Goal: Obtain resource: Download file/media

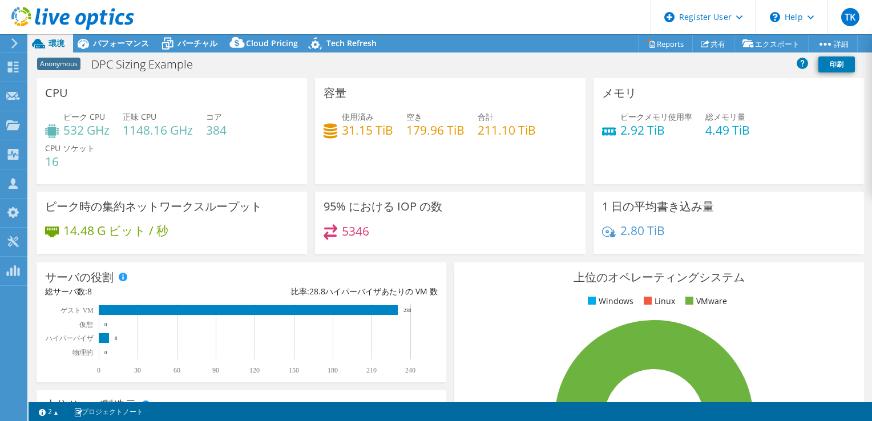
select select "[GEOGRAPHIC_DATA]"
select select "USD"
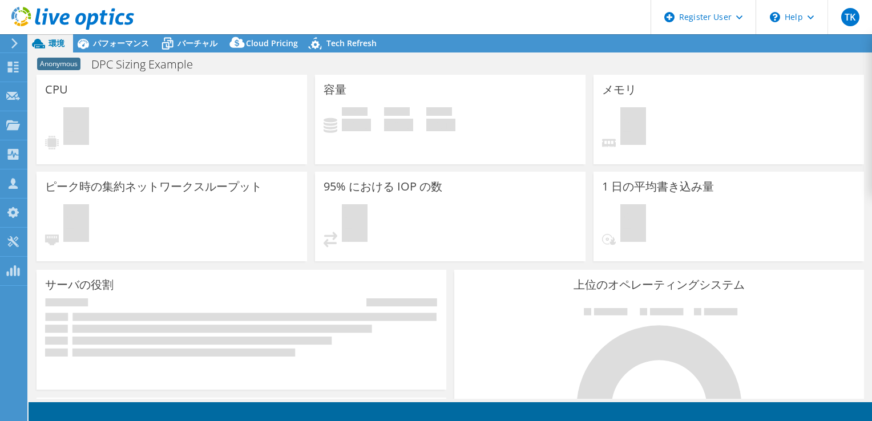
select select "Tokyo"
select select "JPY"
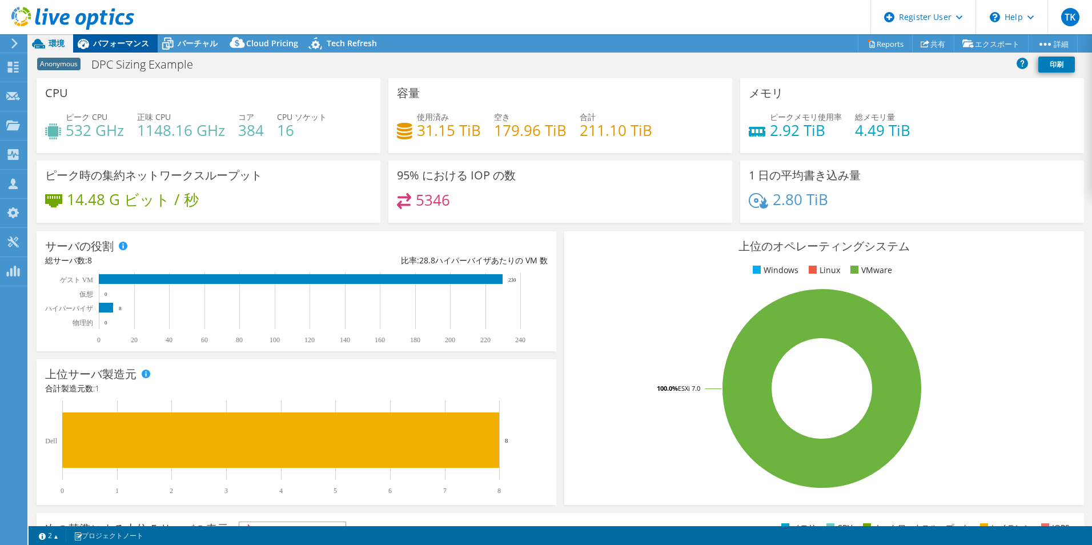
click at [96, 47] on span "パフォーマンス" at bounding box center [121, 43] width 56 height 11
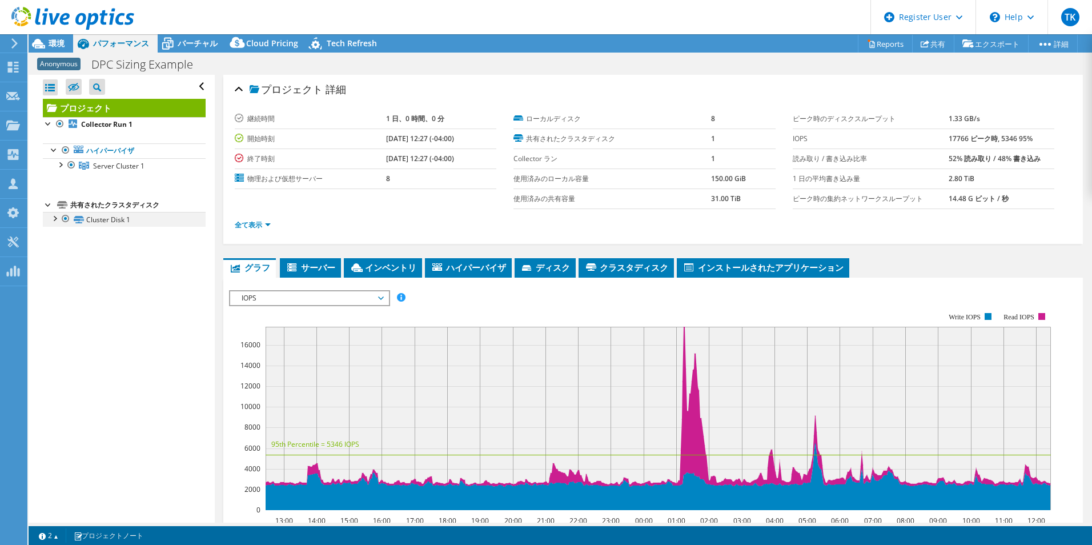
click at [53, 223] on div at bounding box center [54, 217] width 11 height 11
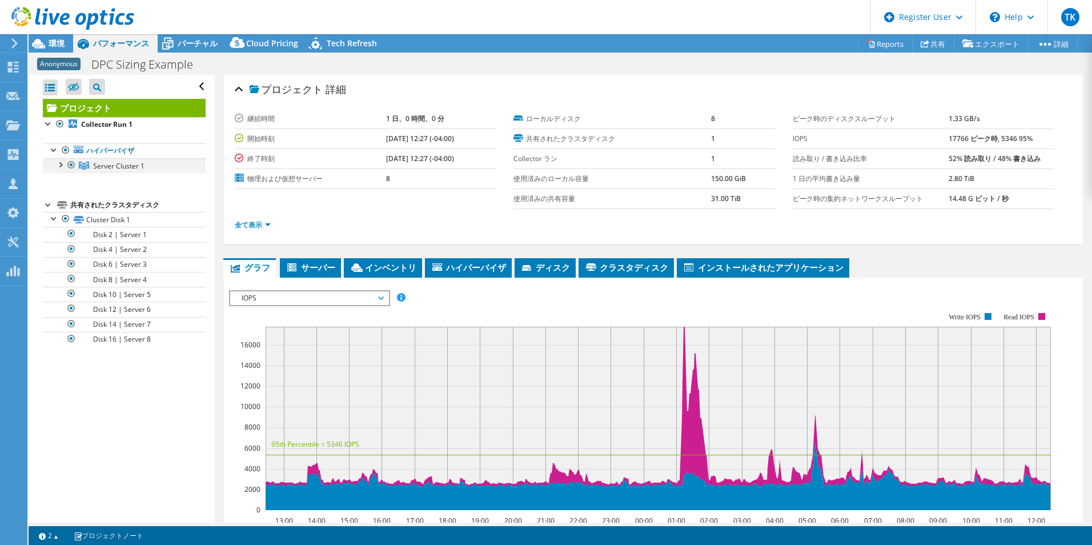
click at [62, 164] on div at bounding box center [59, 163] width 11 height 11
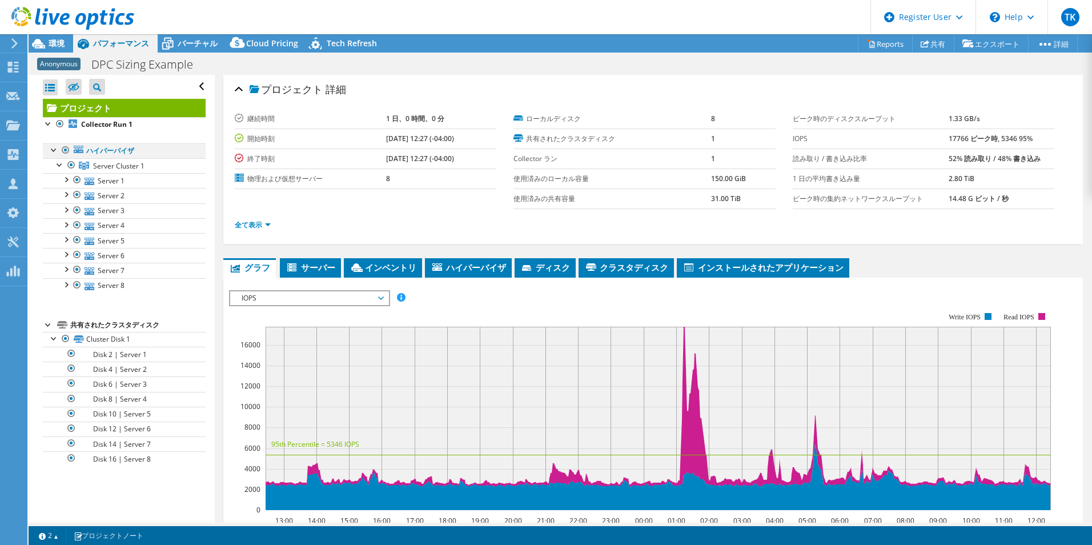
click at [51, 150] on div at bounding box center [54, 148] width 11 height 11
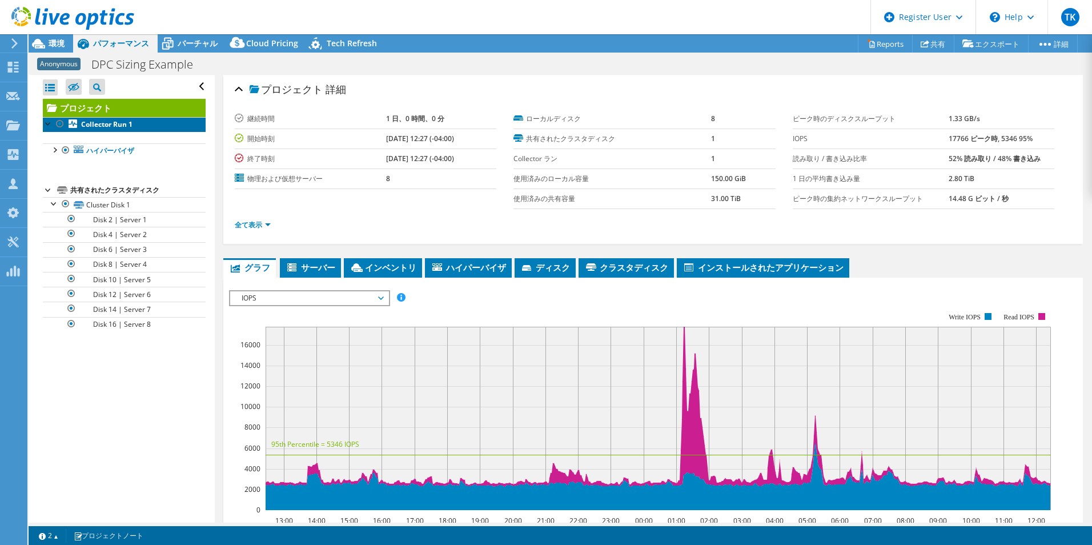
click at [108, 121] on b "Collector Run 1" at bounding box center [106, 124] width 51 height 10
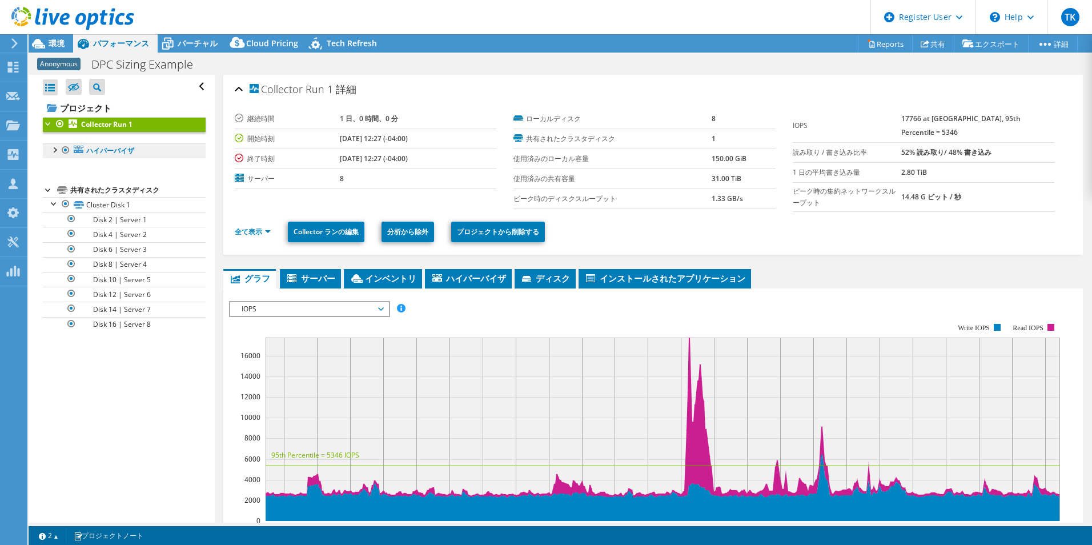
click at [104, 147] on link "ハイパーバイザ" at bounding box center [124, 150] width 163 height 15
click at [104, 149] on link "ハイパーバイザ" at bounding box center [124, 150] width 163 height 15
click at [53, 148] on div at bounding box center [54, 148] width 11 height 11
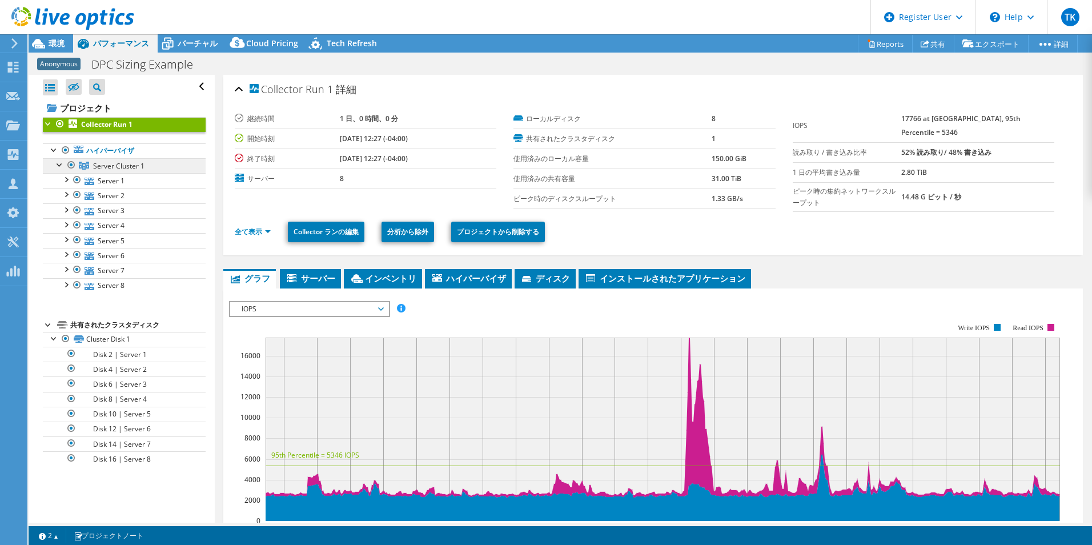
click at [77, 162] on link "Server Cluster 1" at bounding box center [124, 165] width 163 height 15
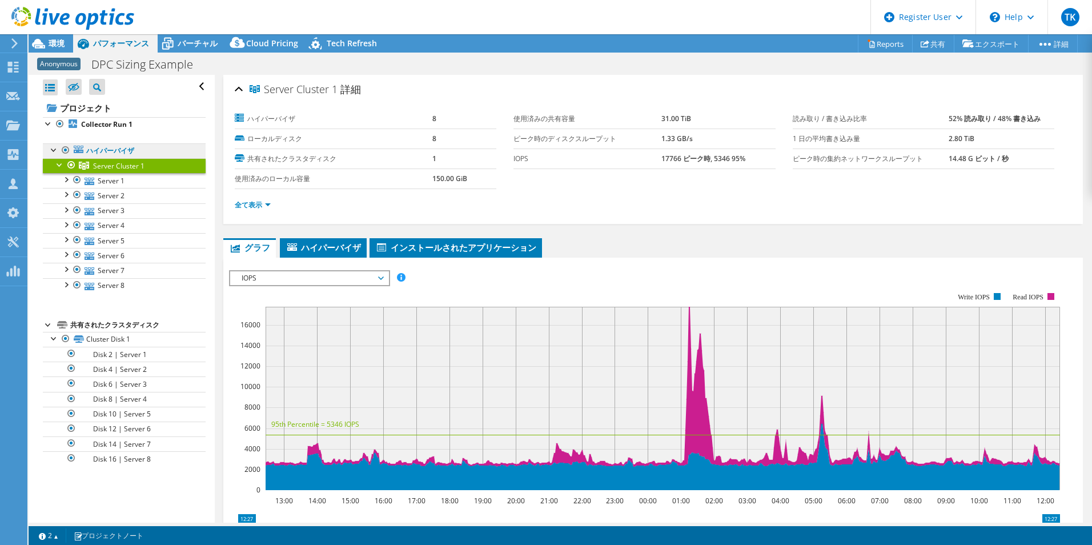
click at [100, 151] on link "ハイパーバイザ" at bounding box center [124, 150] width 163 height 15
click at [353, 279] on span "IOPS" at bounding box center [309, 278] width 147 height 14
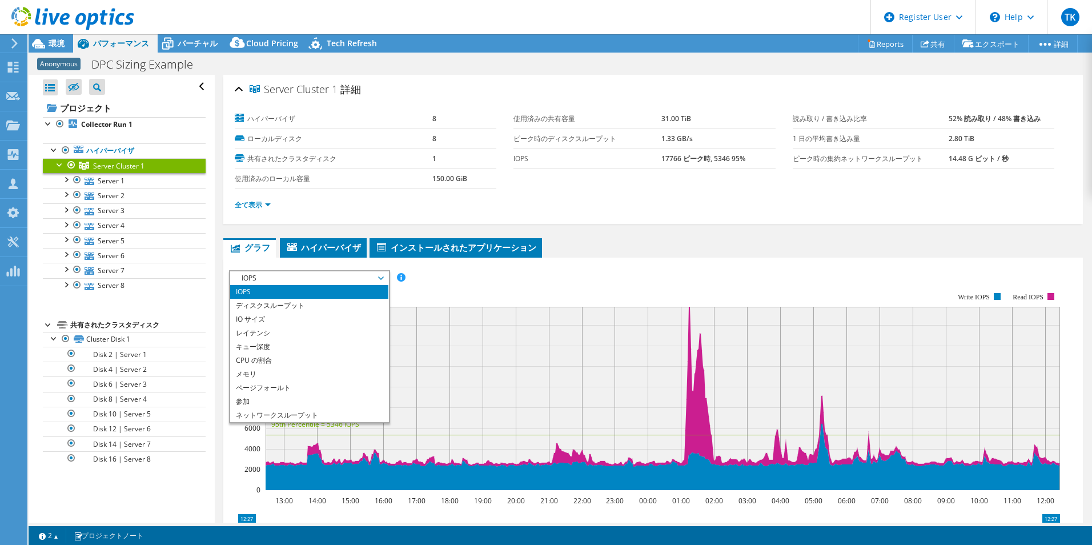
click at [560, 287] on rect at bounding box center [644, 391] width 831 height 228
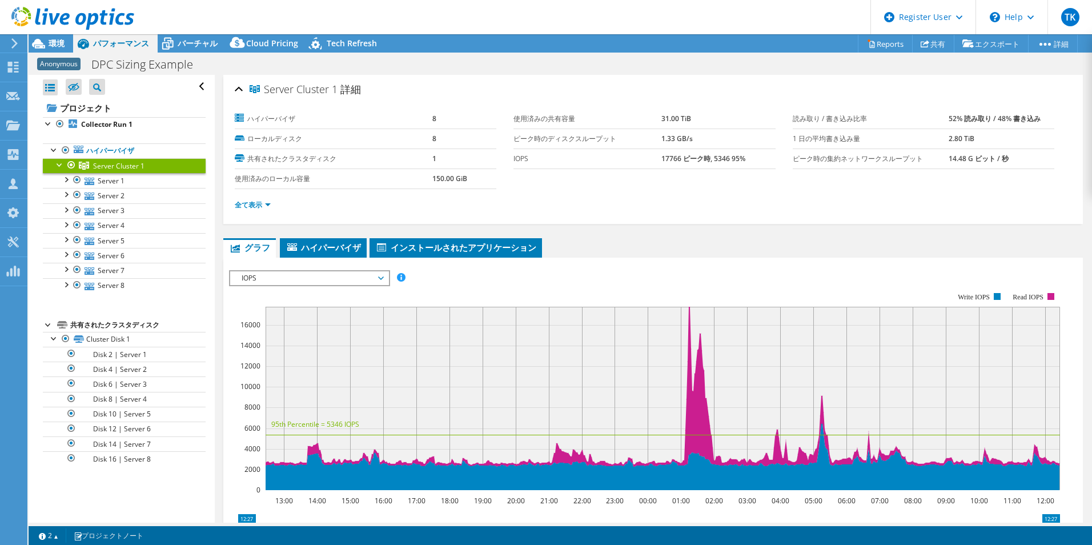
scroll to position [216, 0]
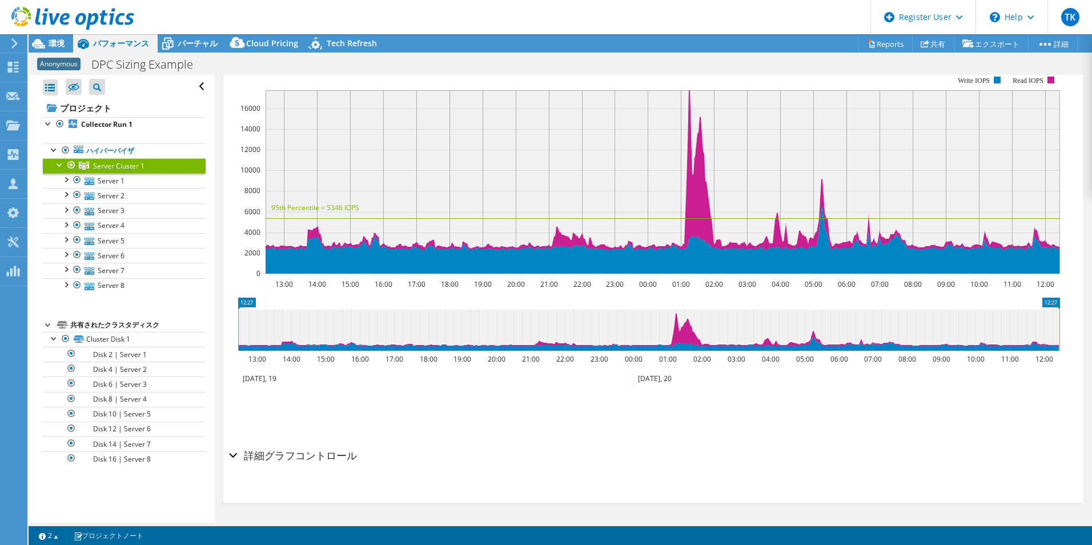
click at [315, 421] on h2 "詳細グラフコントロール" at bounding box center [293, 455] width 128 height 23
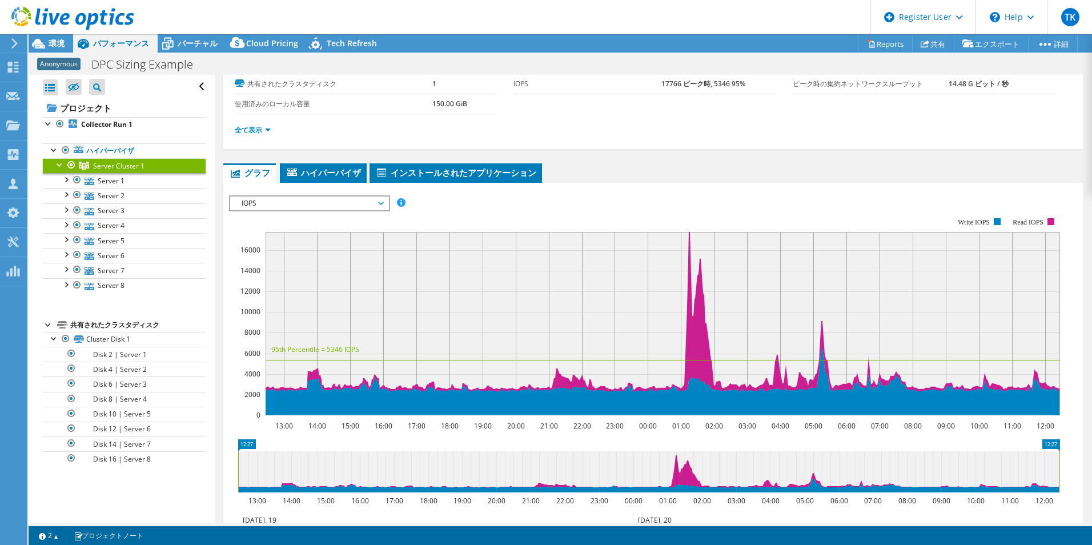
scroll to position [0, 0]
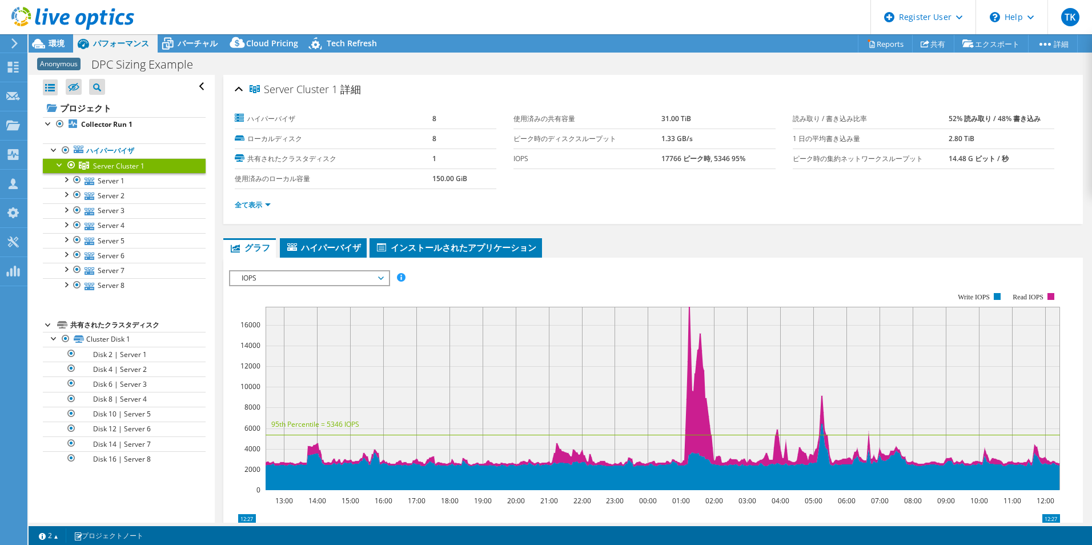
click at [797, 258] on div "IOPS ディスクスループット IO サイズ レイテンシ キュー深度 CPU の割合 メモリ ページフォールト 参加 ネットワークスループット 上位サーバ（ペ…" at bounding box center [653, 459] width 848 height 403
click at [349, 284] on span "IOPS" at bounding box center [309, 278] width 147 height 14
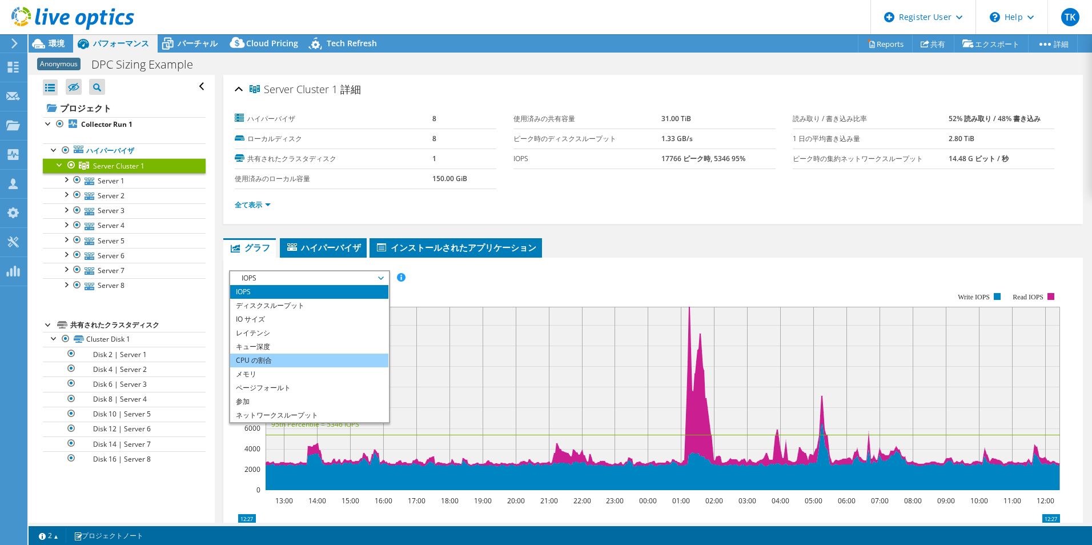
click at [278, 364] on li "CPU の割合" at bounding box center [309, 360] width 158 height 14
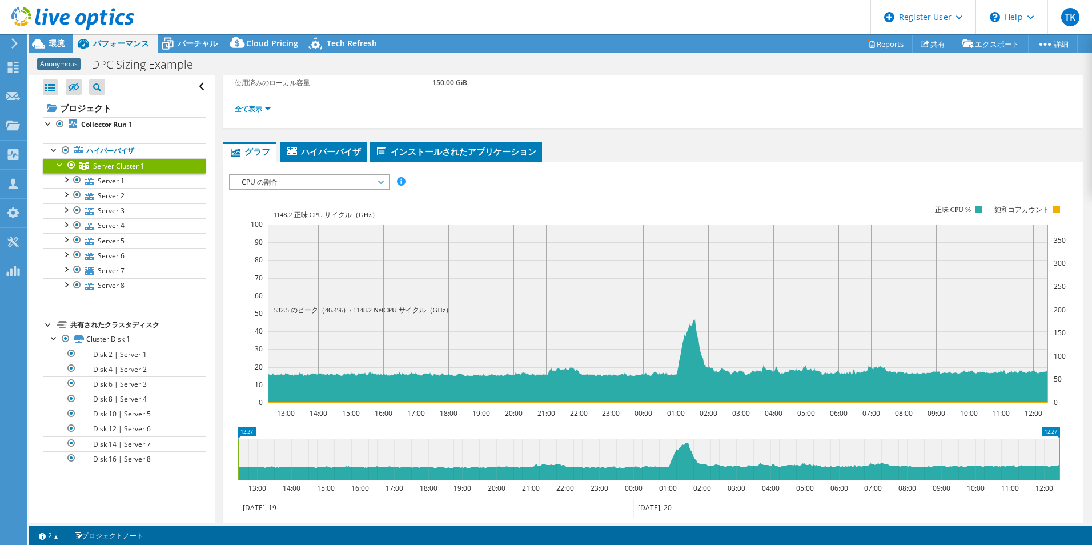
scroll to position [103, 0]
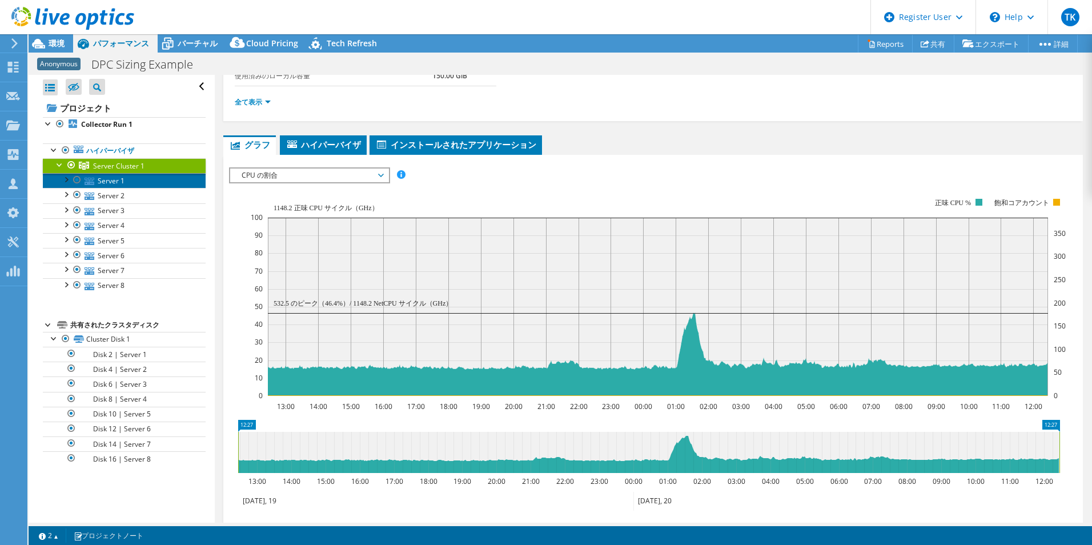
click at [143, 184] on link "Server 1" at bounding box center [124, 180] width 163 height 15
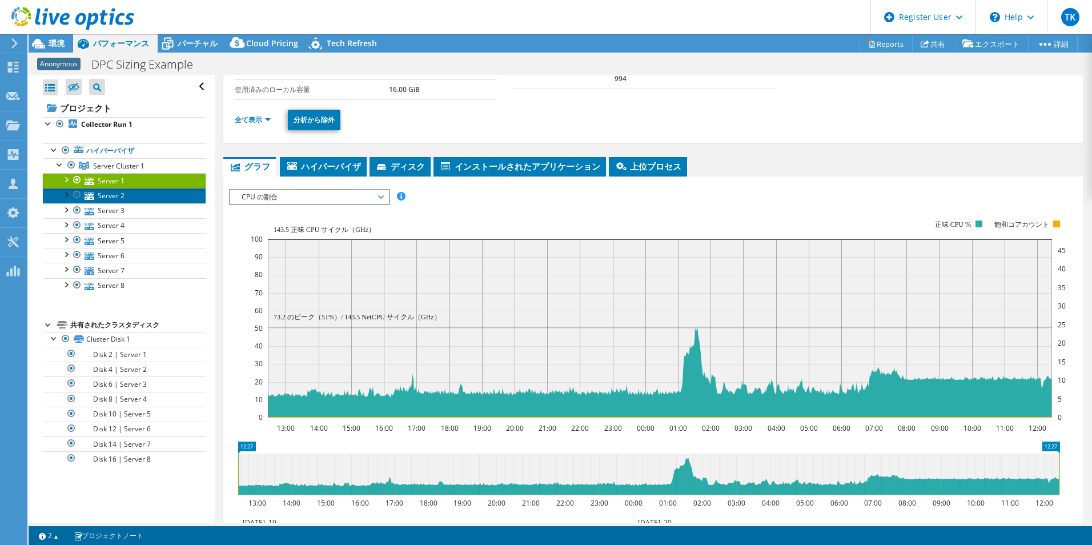
click at [142, 191] on link "Server 2" at bounding box center [124, 195] width 163 height 15
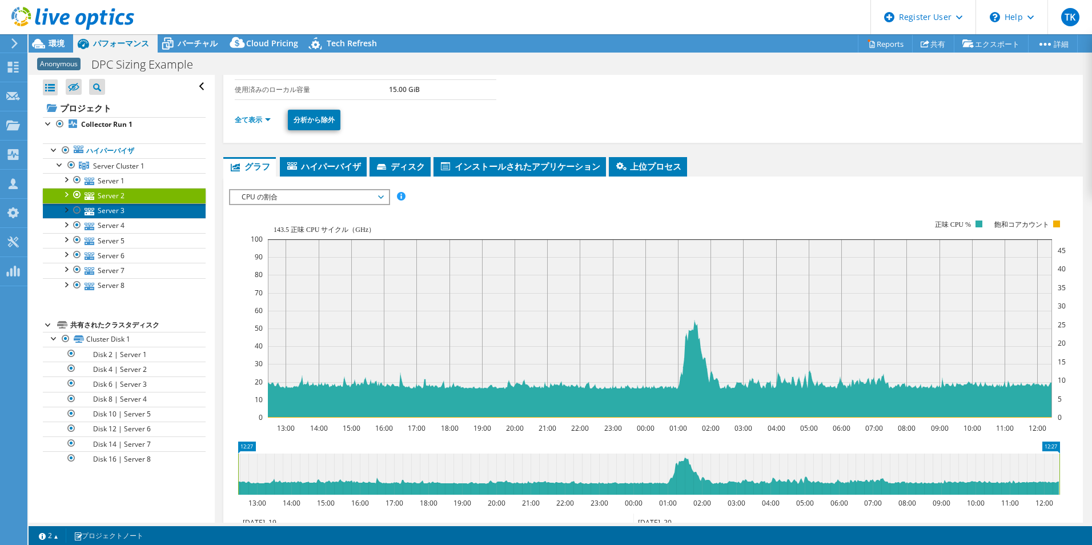
click at [139, 204] on link "Server 3" at bounding box center [124, 210] width 163 height 15
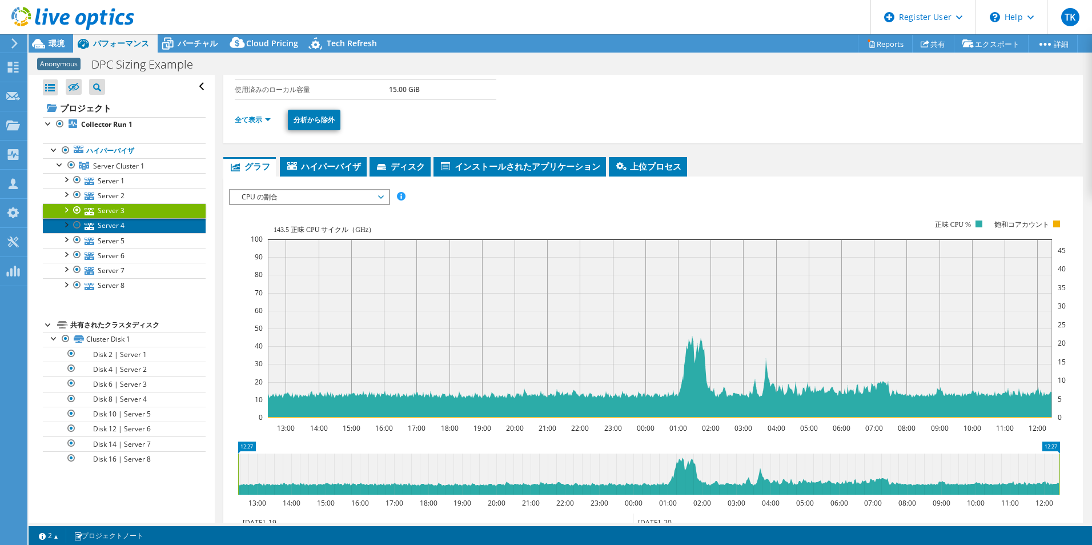
click at [131, 223] on link "Server 4" at bounding box center [124, 225] width 163 height 15
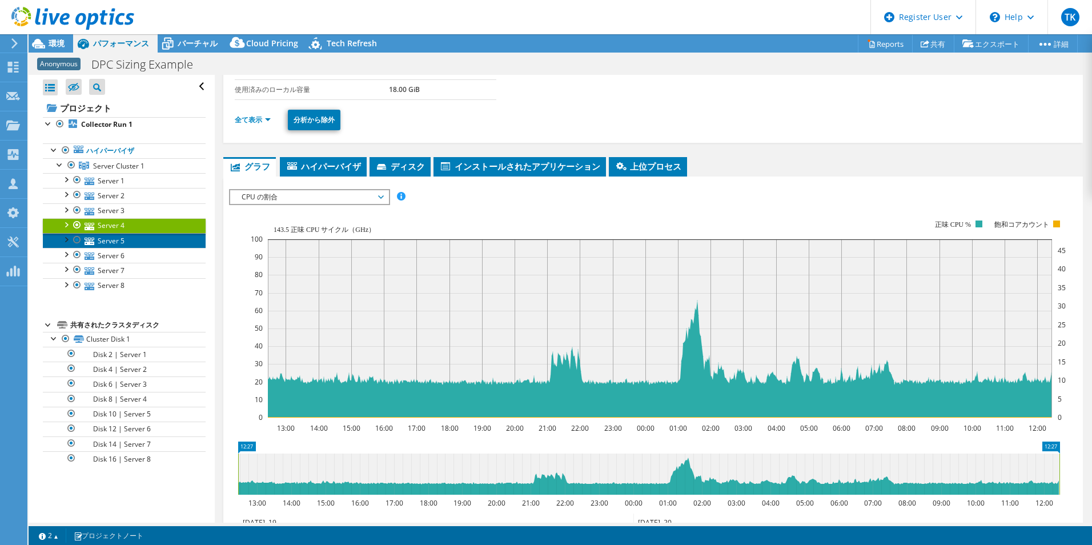
click at [116, 234] on link "Server 5" at bounding box center [124, 240] width 163 height 15
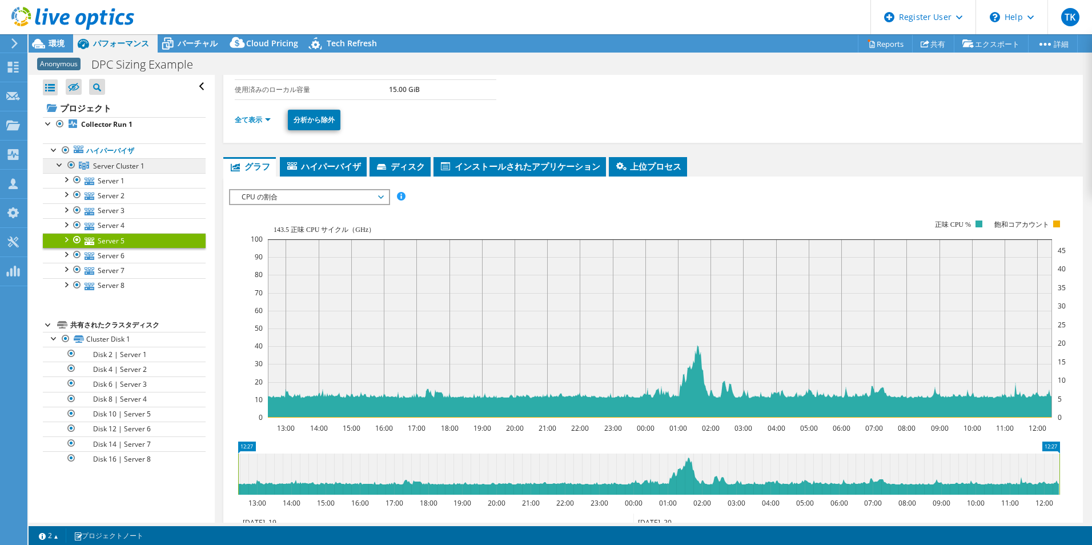
click at [117, 167] on span "Server Cluster 1" at bounding box center [118, 166] width 51 height 10
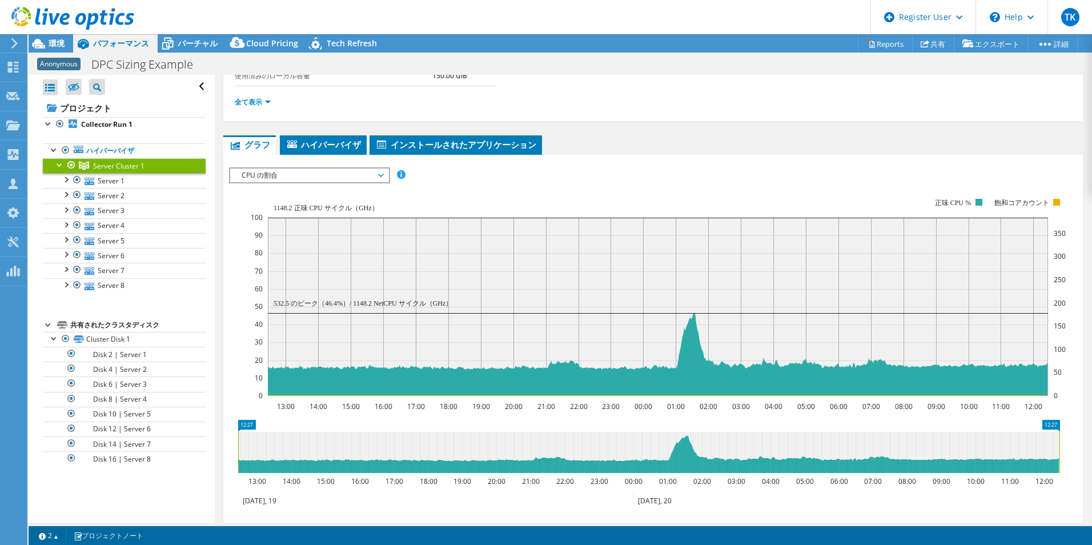
click at [306, 174] on span "CPU の割合" at bounding box center [309, 175] width 147 height 14
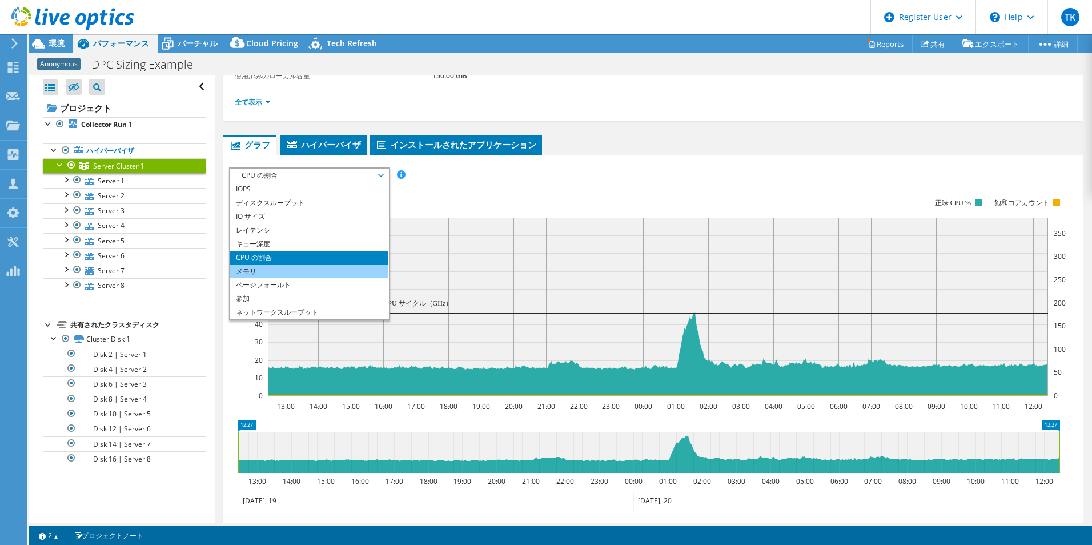
click at [276, 267] on li "メモリ" at bounding box center [309, 271] width 158 height 14
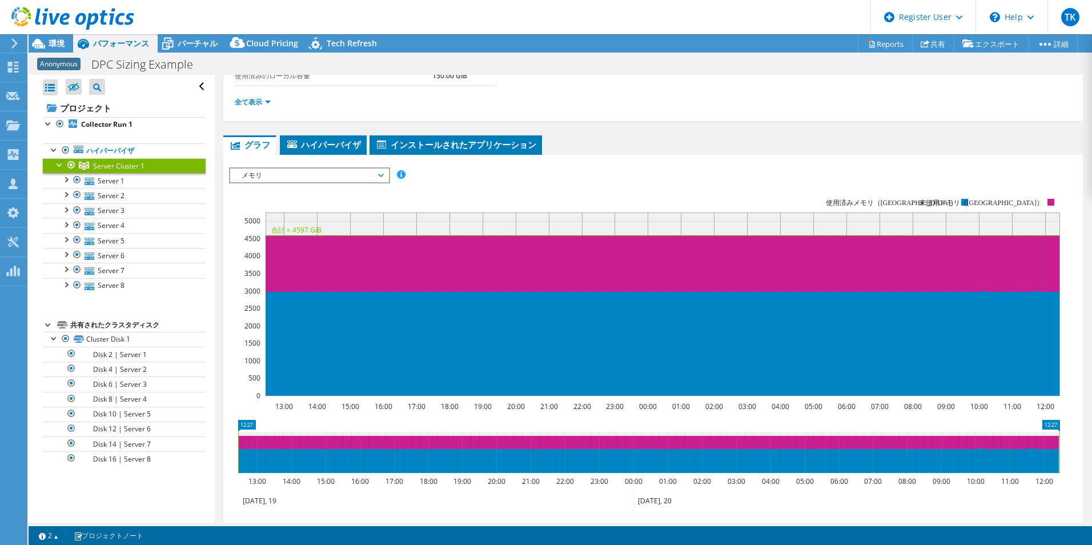
click at [331, 178] on span "メモリ" at bounding box center [309, 175] width 147 height 14
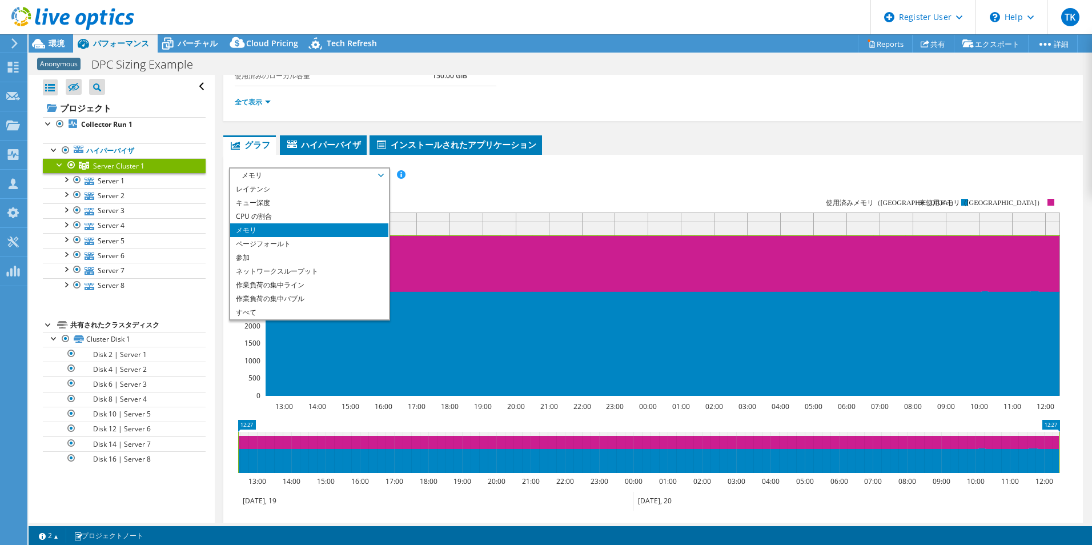
scroll to position [0, 0]
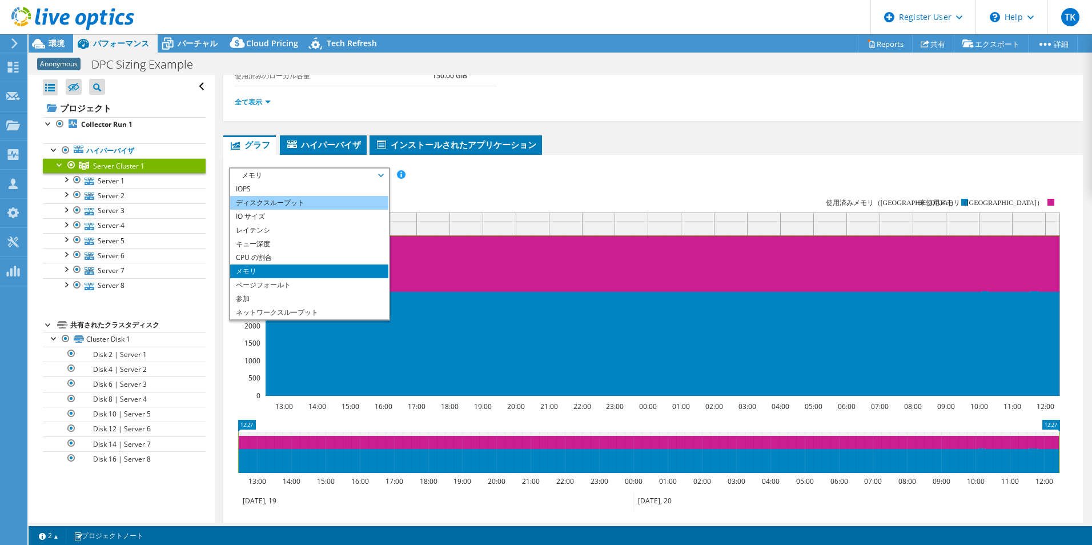
click at [321, 201] on li "ディスクスループット" at bounding box center [309, 203] width 158 height 14
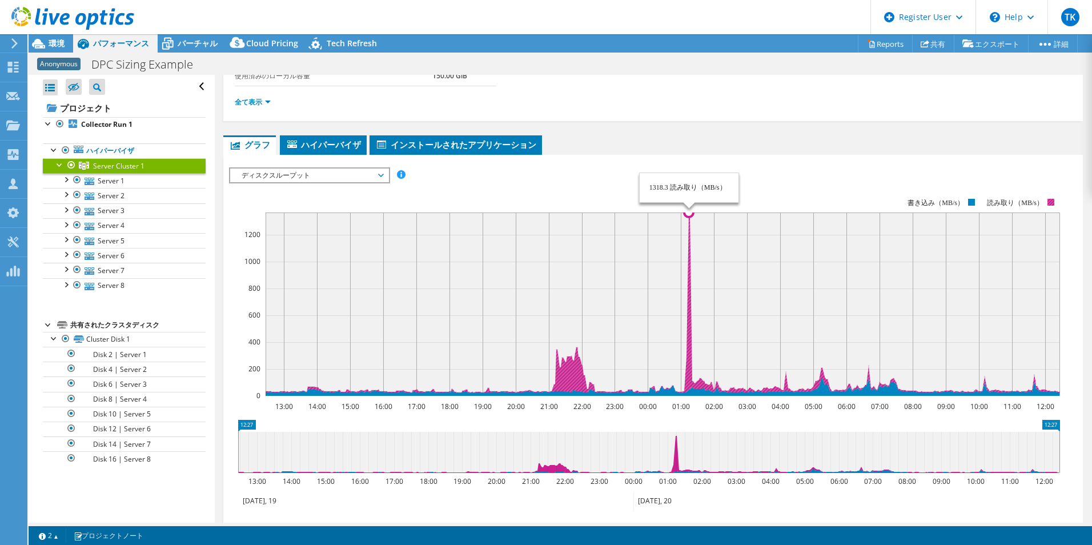
click at [689, 223] on icon at bounding box center [662, 302] width 794 height 180
click at [361, 178] on span "ディスクスループット" at bounding box center [309, 175] width 147 height 14
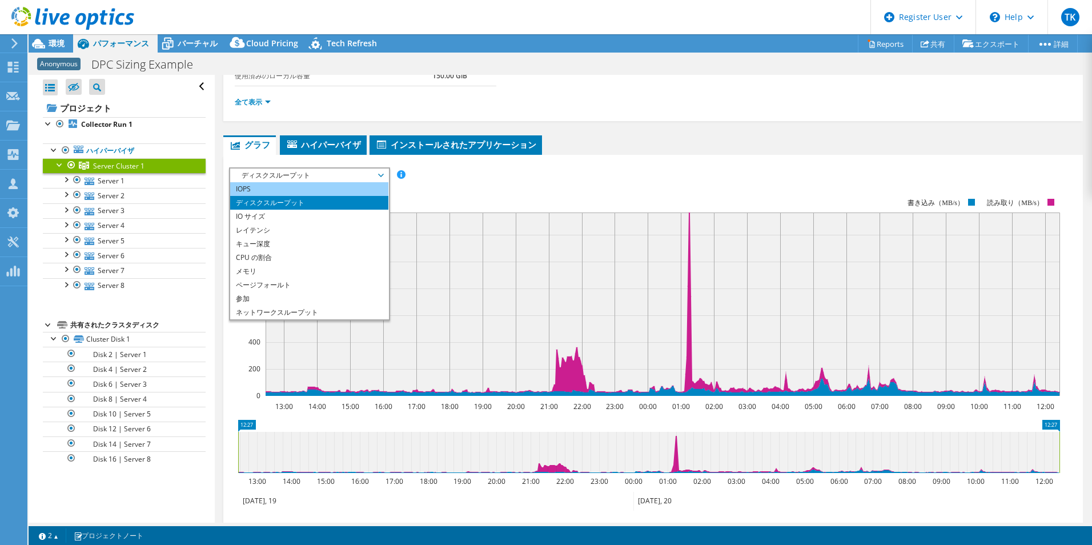
click at [336, 188] on li "IOPS" at bounding box center [309, 189] width 158 height 14
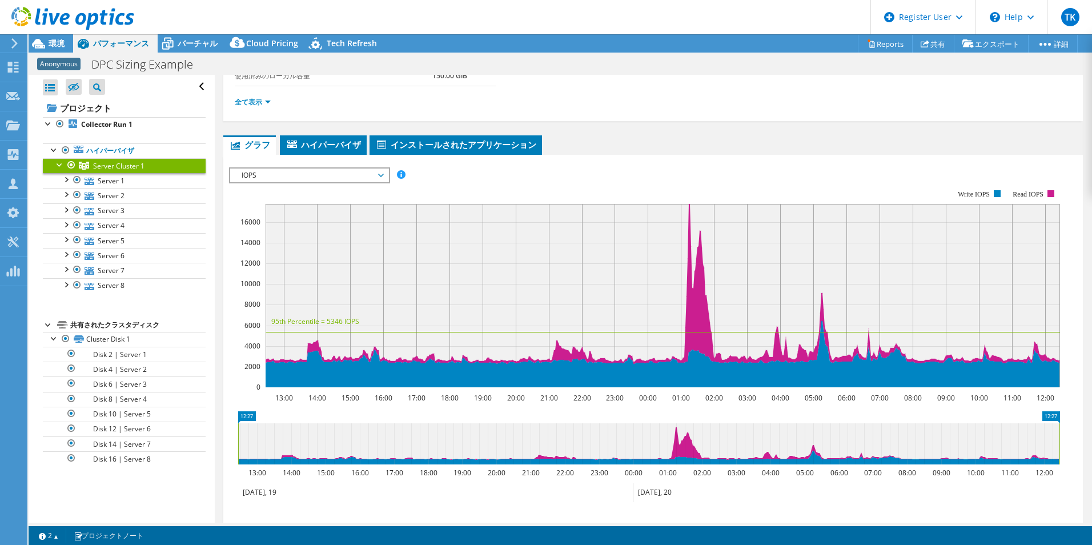
click at [377, 175] on span "IOPS" at bounding box center [309, 175] width 147 height 14
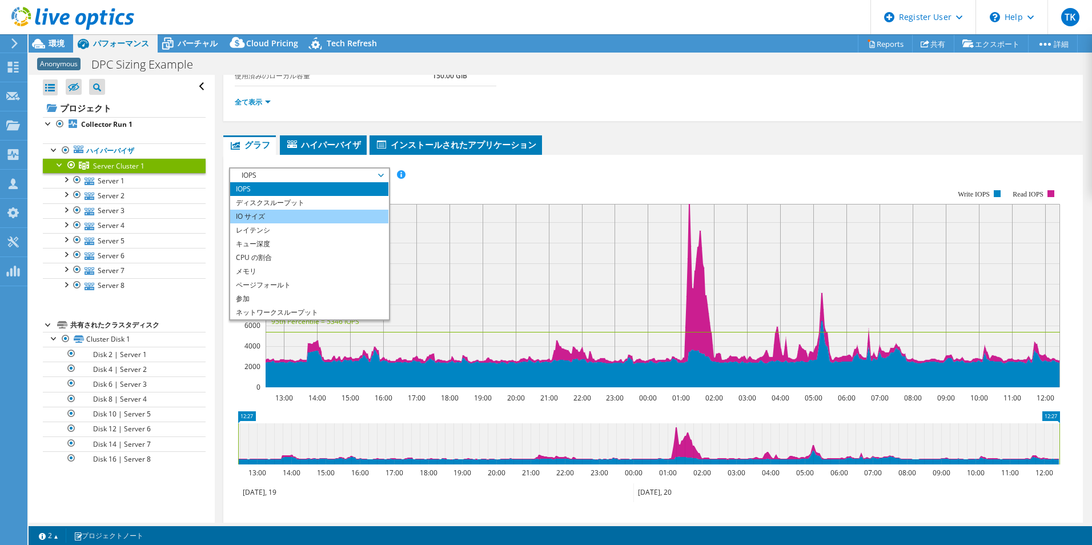
click at [352, 210] on li "IO サイズ" at bounding box center [309, 217] width 158 height 14
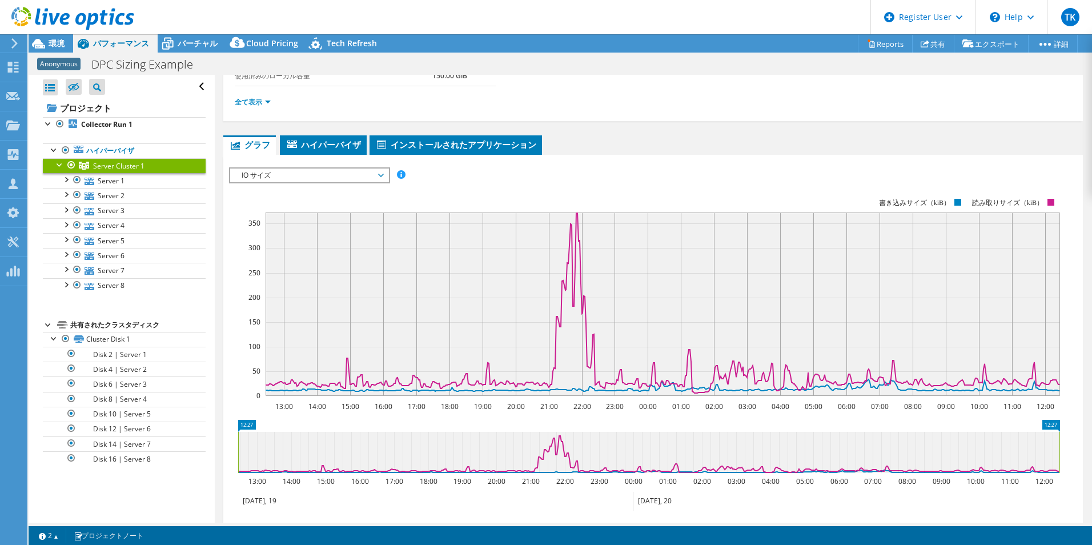
click at [287, 179] on span "IO サイズ" at bounding box center [309, 175] width 147 height 14
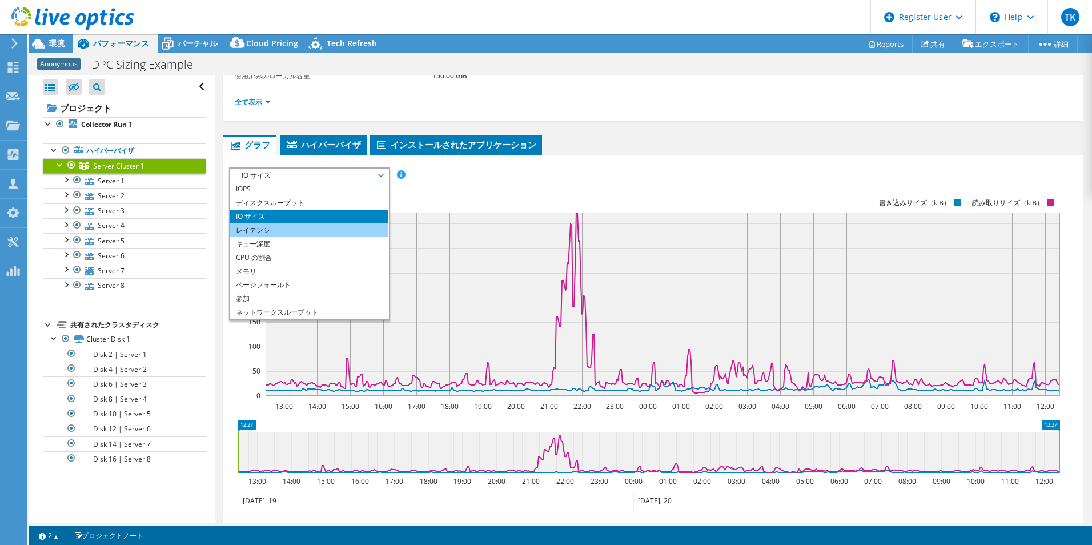
click at [279, 230] on li "レイテンシ" at bounding box center [309, 230] width 158 height 14
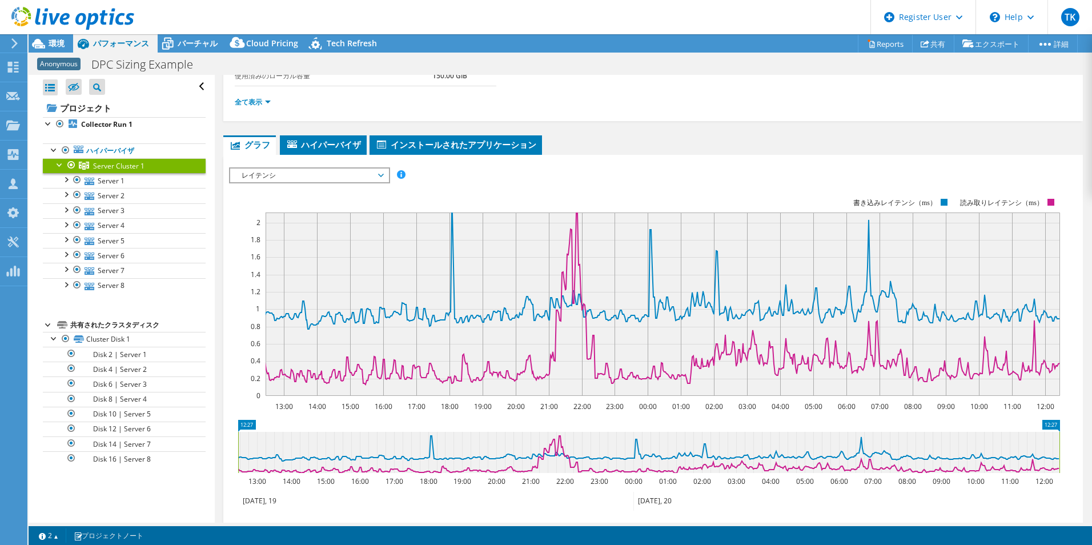
click at [352, 180] on span "レイテンシ" at bounding box center [309, 175] width 147 height 14
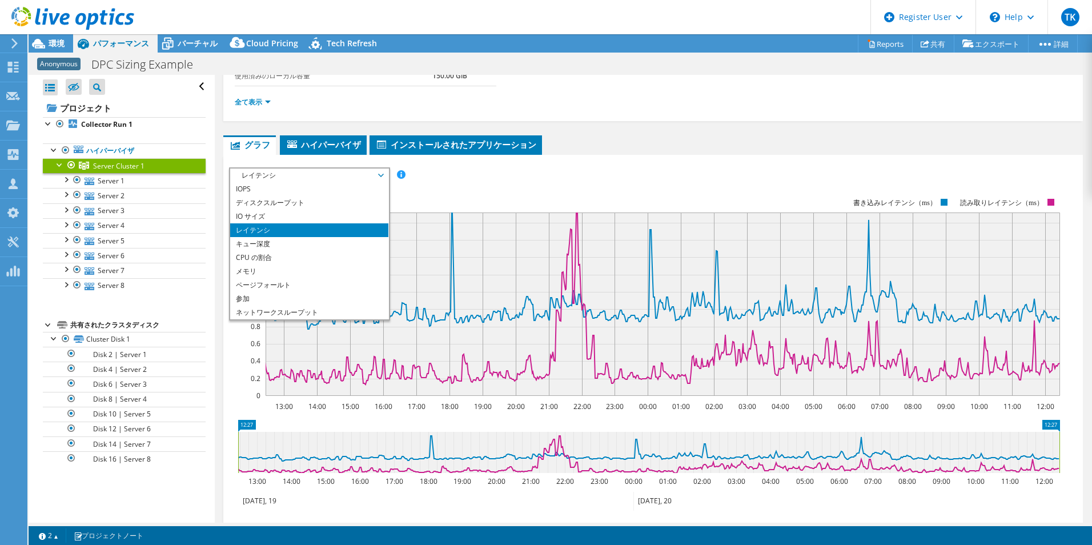
scroll to position [41, 0]
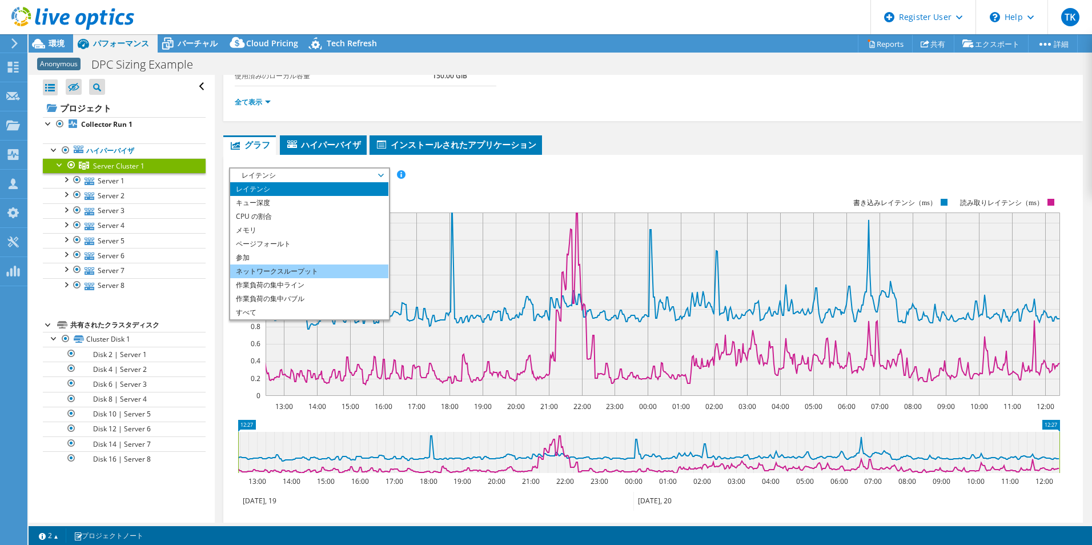
click at [350, 274] on li "ネットワークスループット" at bounding box center [309, 271] width 158 height 14
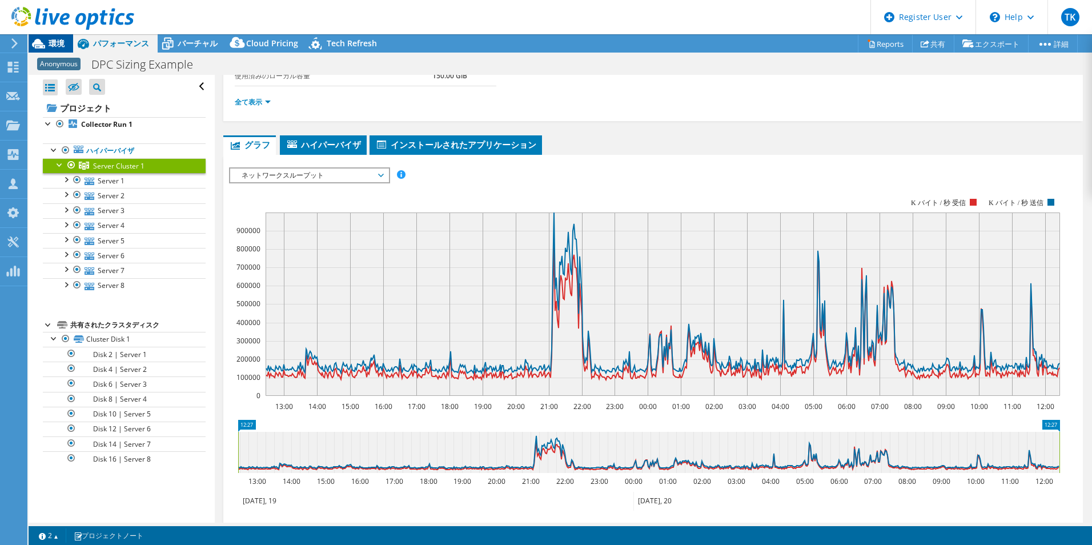
click at [62, 45] on span "環境" at bounding box center [57, 43] width 16 height 11
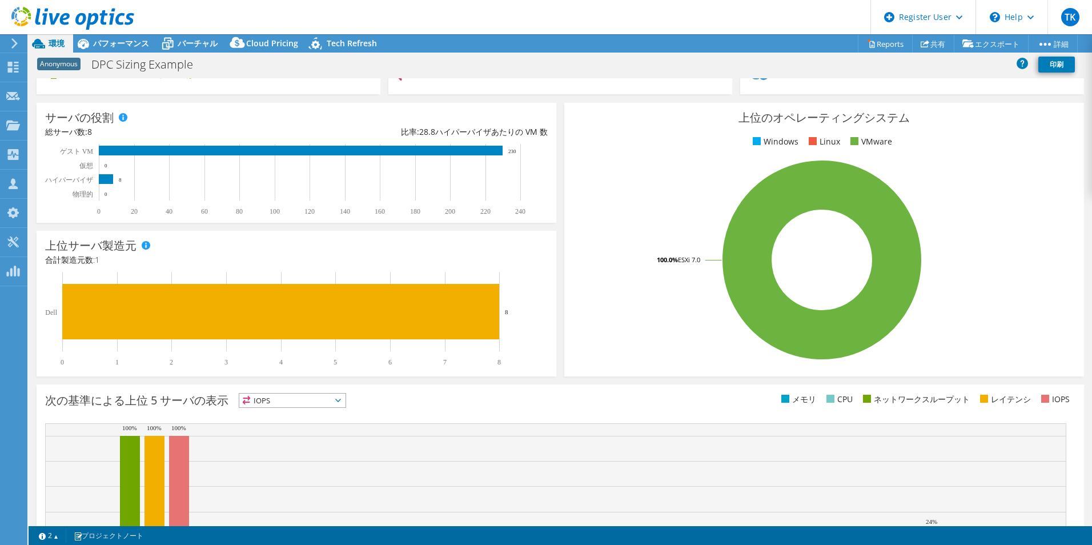
scroll to position [0, 0]
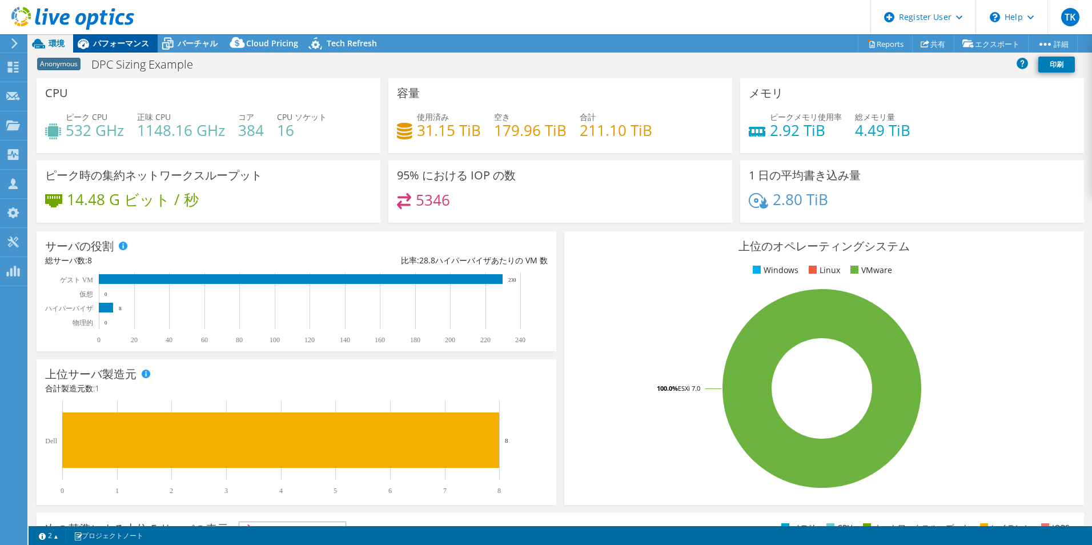
click at [130, 42] on span "パフォーマンス" at bounding box center [121, 43] width 56 height 11
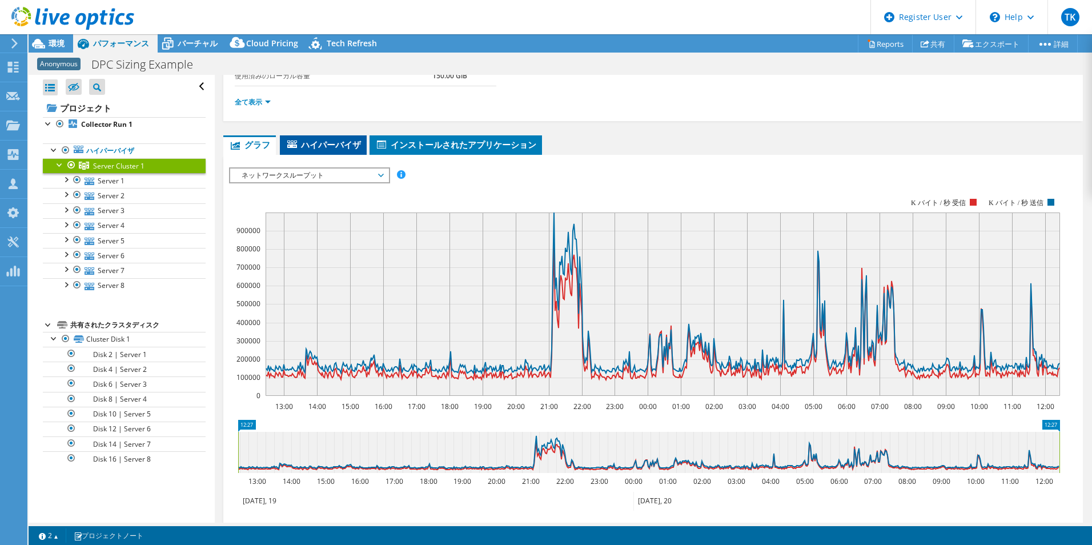
click at [316, 148] on span "ハイパーバイザ" at bounding box center [323, 144] width 75 height 11
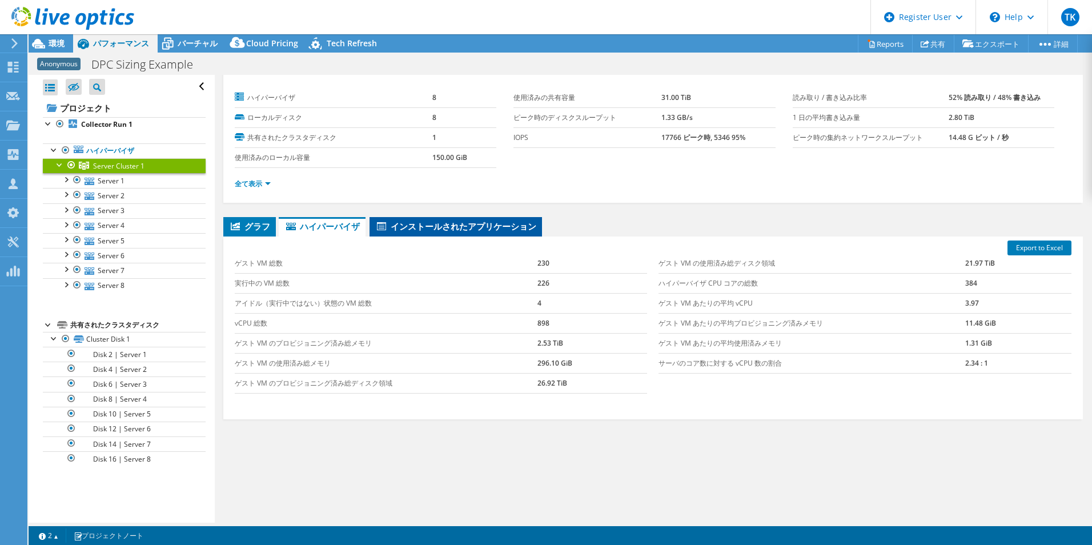
click at [406, 218] on li "インストールされたアプリケーション" at bounding box center [455, 226] width 172 height 19
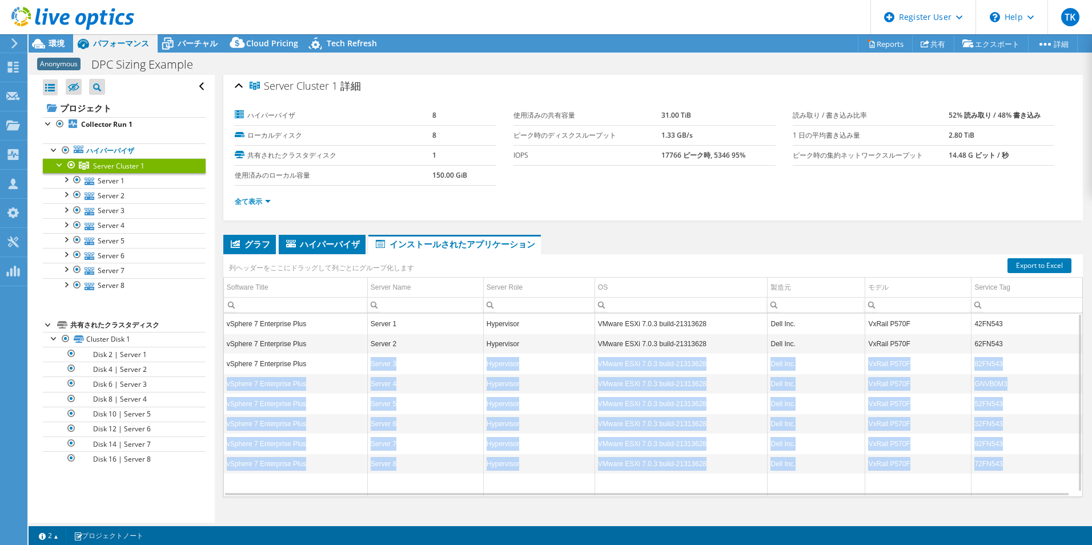
scroll to position [0, 0]
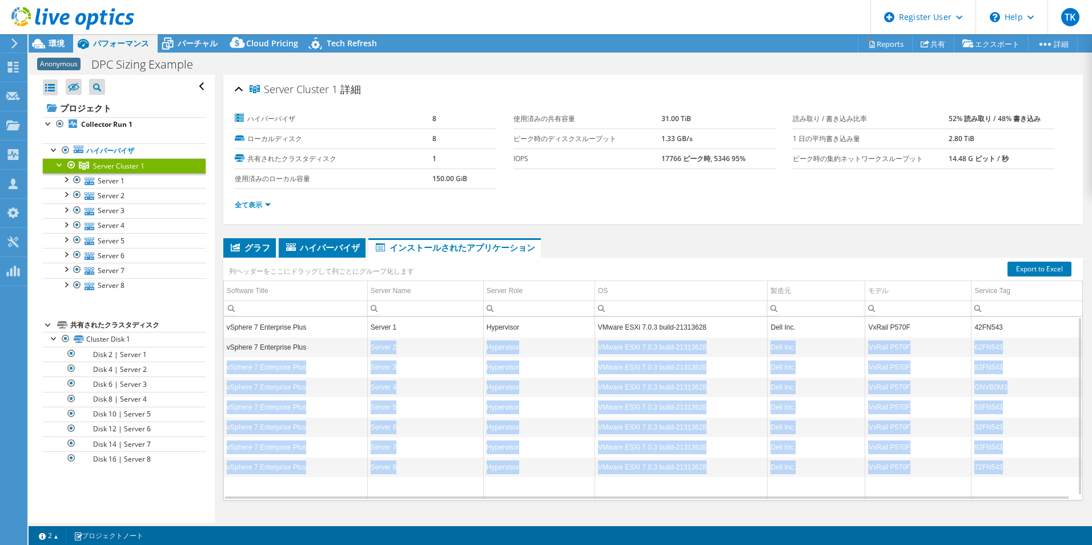
drag, startPoint x: 385, startPoint y: 471, endPoint x: 366, endPoint y: 349, distance: 123.6
click at [366, 349] on tbody "vSphere 7 Enterprise Plus Server 1 Hypervisor VMware ESXi 7.0.3 build-21313628 …" at bounding box center [653, 408] width 858 height 182
click at [367, 349] on td "Server 2" at bounding box center [425, 347] width 116 height 20
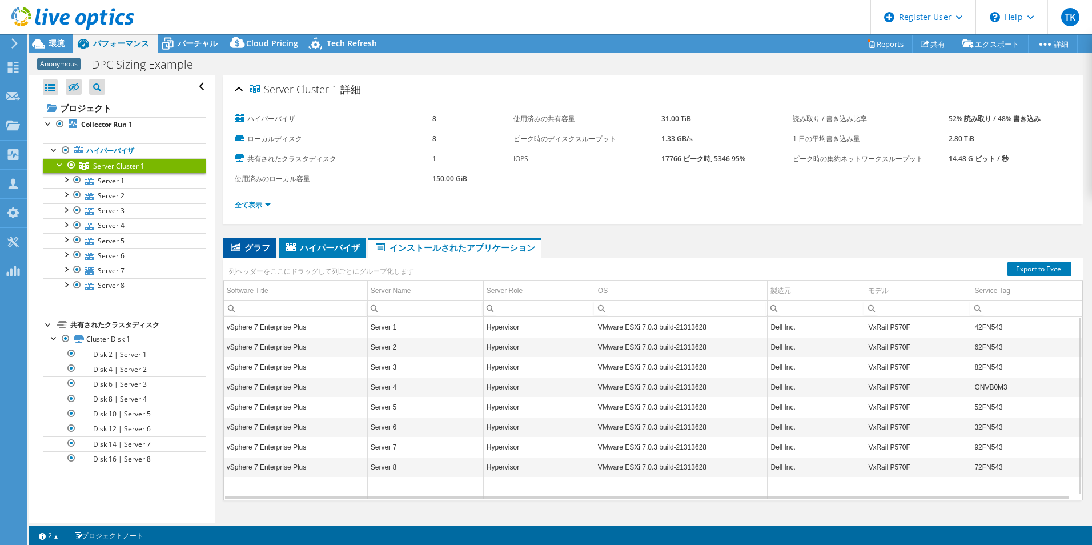
click at [253, 250] on span "グラフ" at bounding box center [249, 247] width 41 height 11
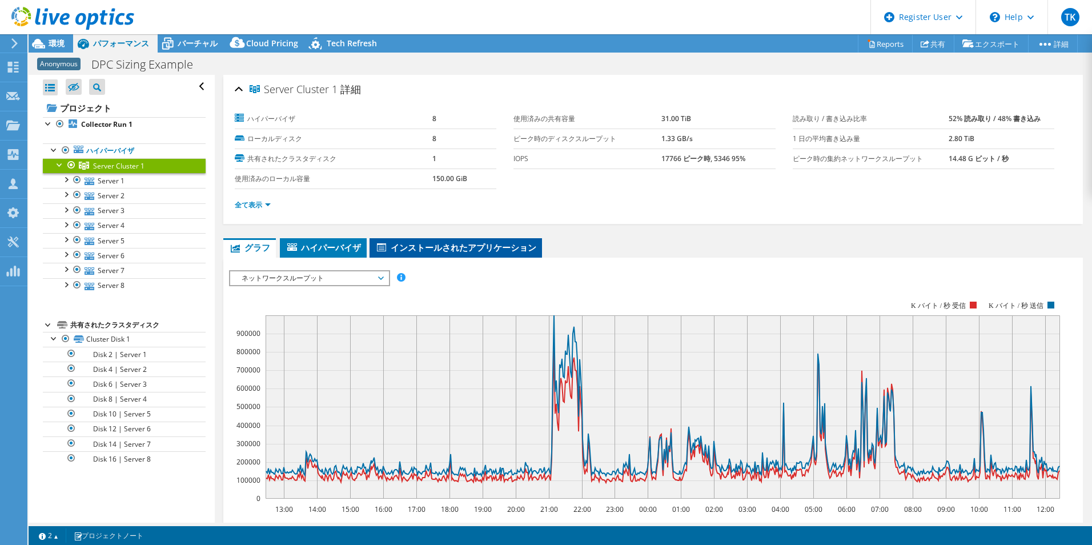
click at [444, 247] on span "インストールされたアプリケーション" at bounding box center [455, 247] width 161 height 11
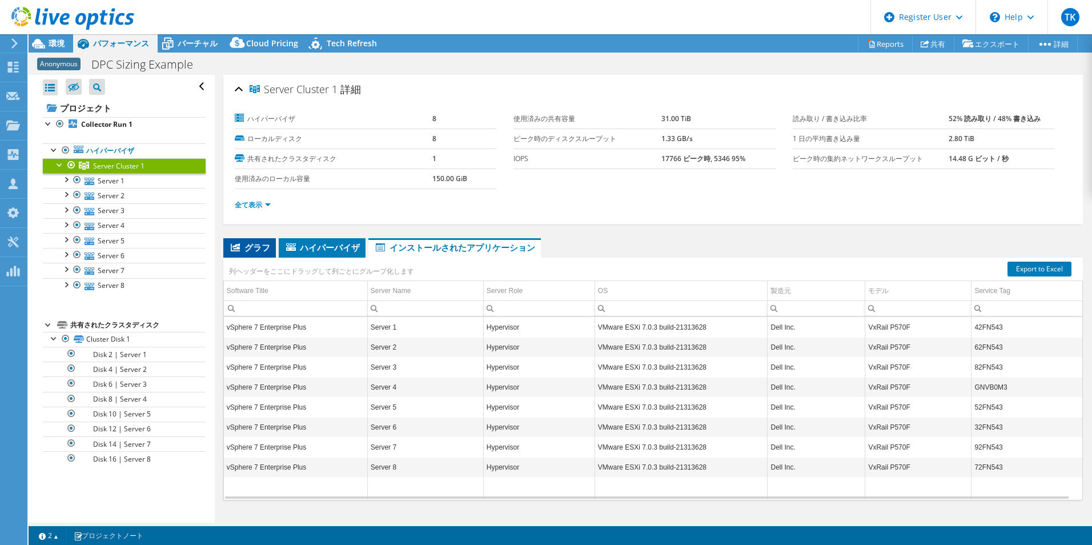
click at [254, 251] on span "グラフ" at bounding box center [249, 247] width 41 height 11
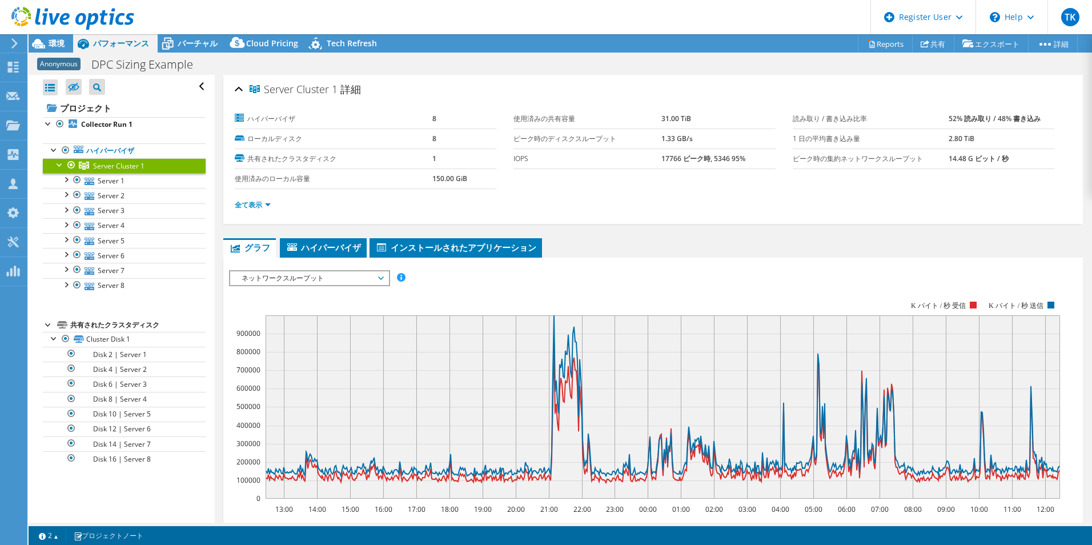
click at [264, 261] on div "IOPS ディスクスループット IO サイズ レイテンシ キュー深度 CPU の割合 メモリ ページフォールト 参加 ネットワークスループット 上位サーバ（ペ…" at bounding box center [653, 463] width 848 height 411
click at [264, 273] on span "ネットワークスループット" at bounding box center [309, 278] width 147 height 14
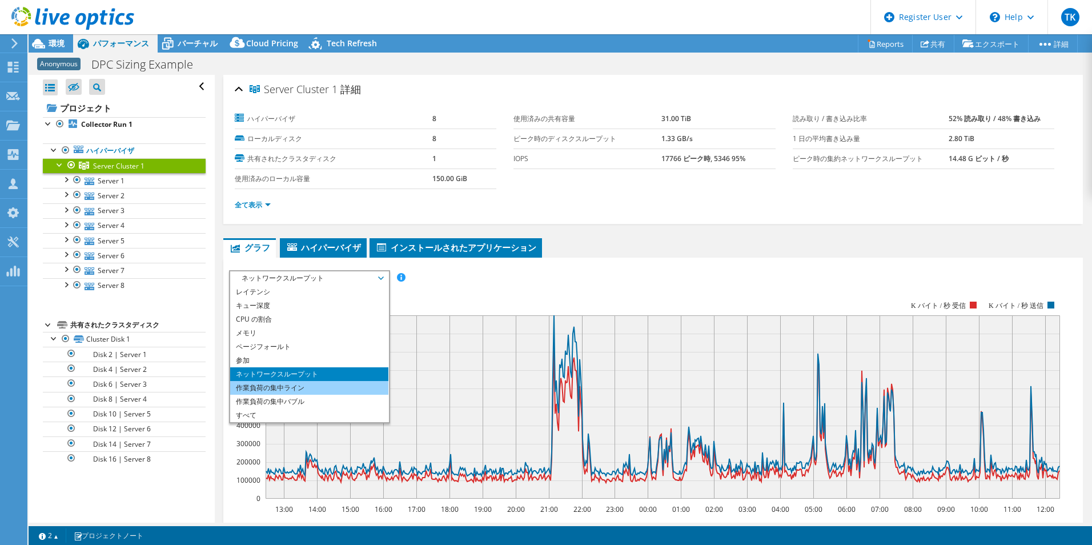
click at [274, 387] on li "作業負荷の集中ライン" at bounding box center [309, 388] width 158 height 14
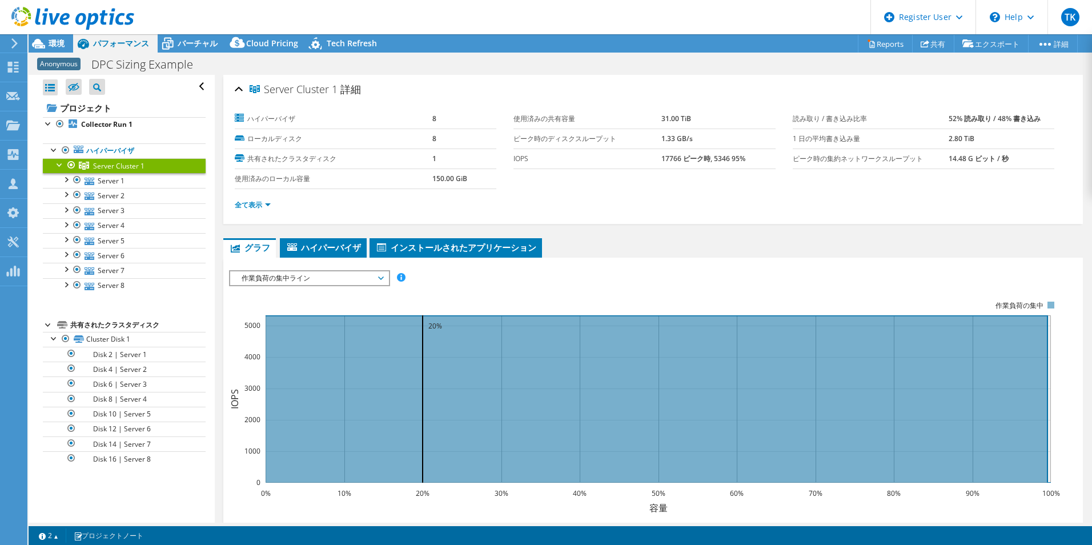
click at [276, 284] on span "作業負荷の集中ライン" at bounding box center [309, 278] width 147 height 14
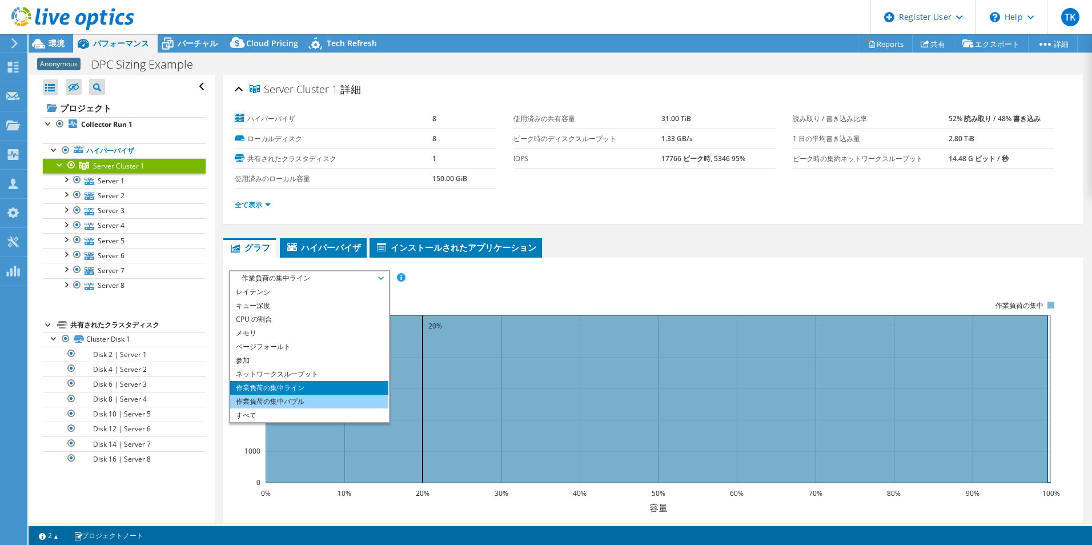
click at [292, 403] on li "作業負荷の集中バブル" at bounding box center [309, 402] width 158 height 14
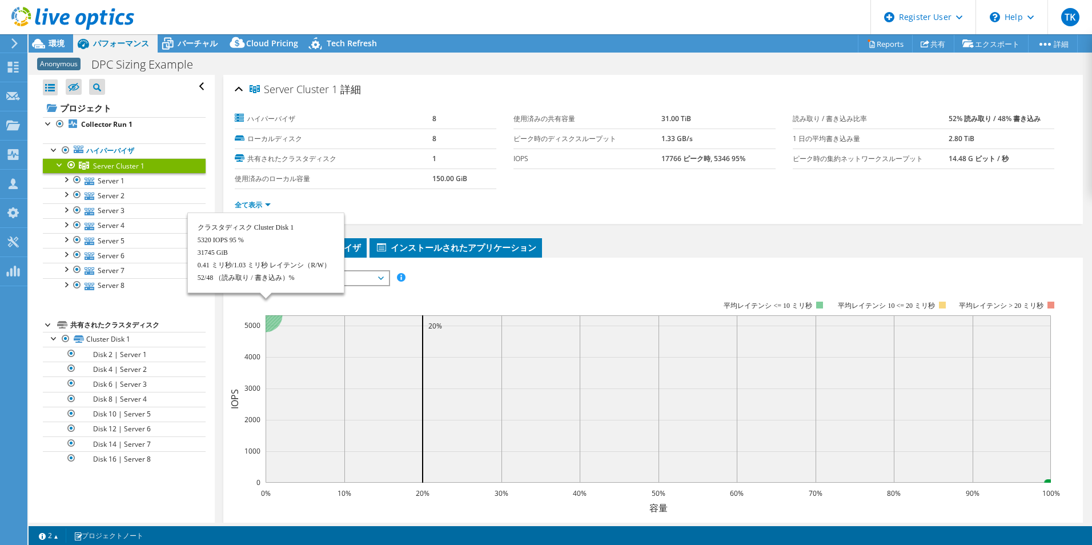
drag, startPoint x: 306, startPoint y: 342, endPoint x: 405, endPoint y: 383, distance: 107.5
click at [404, 383] on rect at bounding box center [658, 398] width 785 height 167
drag, startPoint x: 406, startPoint y: 383, endPoint x: 354, endPoint y: 340, distance: 67.3
click at [356, 341] on rect at bounding box center [658, 398] width 785 height 167
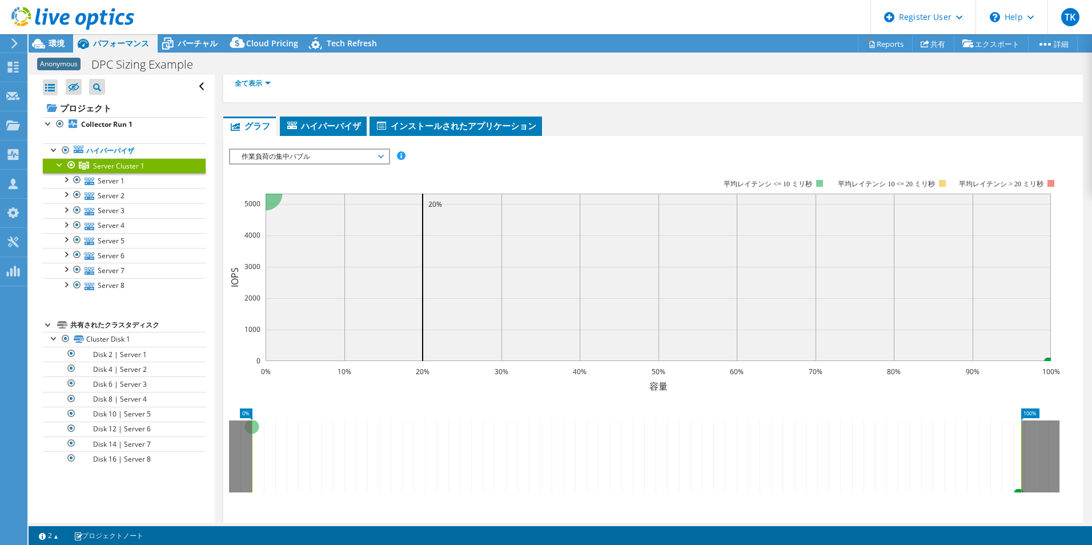
scroll to position [187, 0]
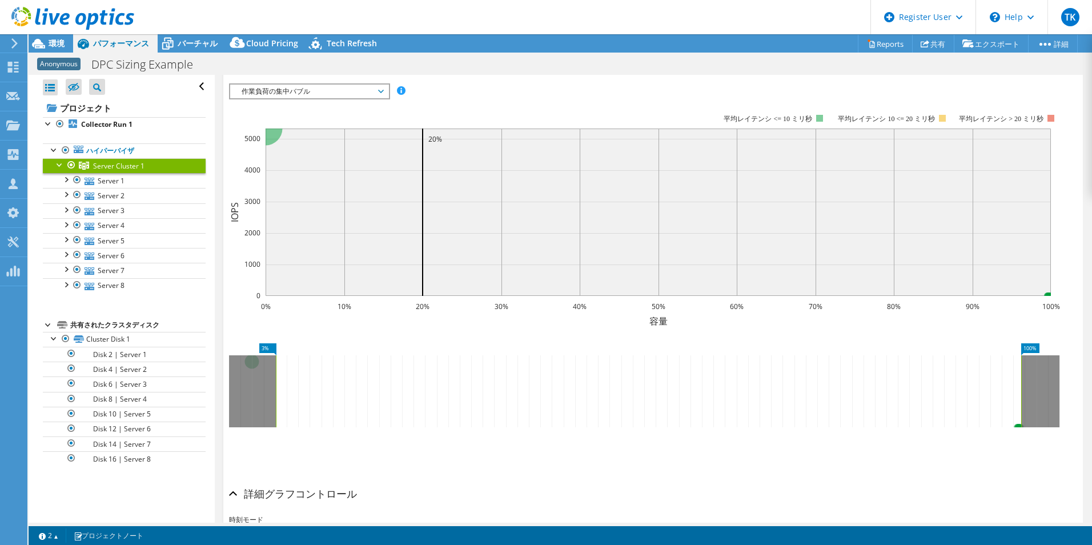
drag, startPoint x: 250, startPoint y: 399, endPoint x: 274, endPoint y: 396, distance: 24.2
click at [274, 396] on rect at bounding box center [276, 391] width 5 height 72
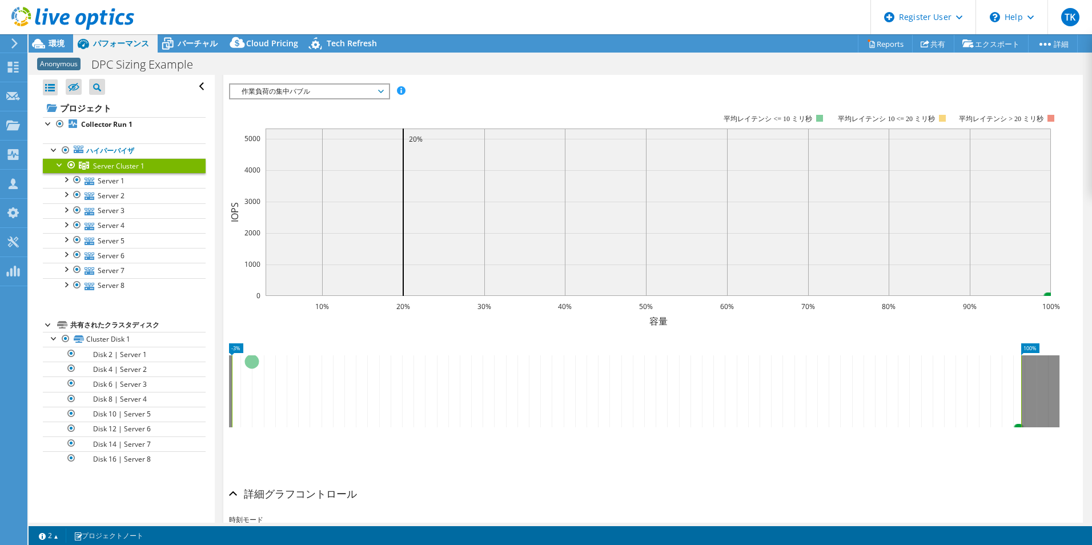
drag, startPoint x: 274, startPoint y: 396, endPoint x: 231, endPoint y: 394, distance: 43.5
click at [231, 394] on rect at bounding box center [232, 391] width 5 height 72
click at [225, 394] on section "IOPS ディスクスループット IO サイズ レイテンシ キュー深度 CPU の割合 メモリ ページフォールト 参加 ネットワークスループット 上位サーバ（ペ…" at bounding box center [652, 329] width 859 height 516
click at [227, 394] on section "IOPS ディスクスループット IO サイズ レイテンシ キュー深度 CPU の割合 メモリ ページフォールト 参加 ネットワークスループット 上位サーバ（ペ…" at bounding box center [652, 329] width 859 height 516
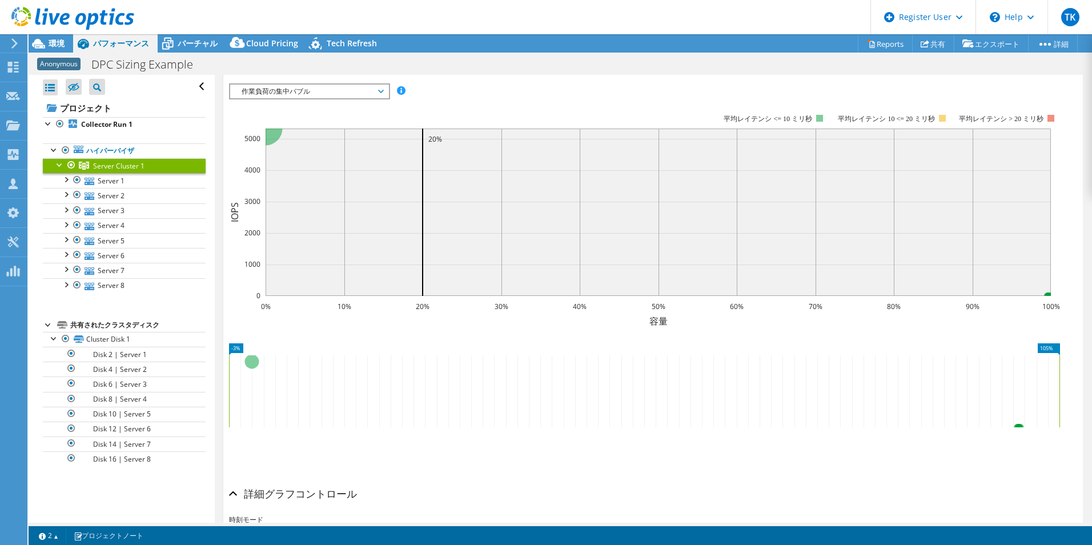
drag, startPoint x: 1022, startPoint y: 377, endPoint x: 1074, endPoint y: 368, distance: 52.7
click at [872, 368] on div "Server Cluster 1 詳細 ハイパーバイザ 8 ローカルディスク 8 共有されたクラスタディスク 1 使用済みのローカル容量 150.00 GiB" at bounding box center [653, 247] width 876 height 718
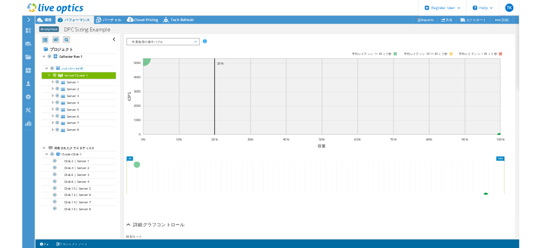
scroll to position [0, 0]
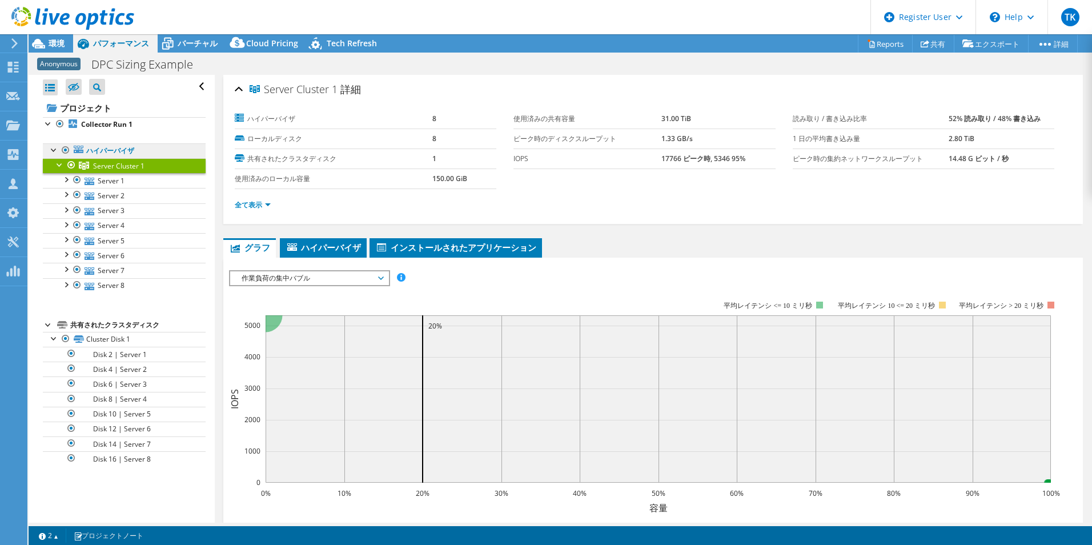
click at [141, 144] on link "ハイパーバイザ" at bounding box center [124, 150] width 163 height 15
click at [140, 129] on link "Collector Run 1" at bounding box center [124, 124] width 163 height 15
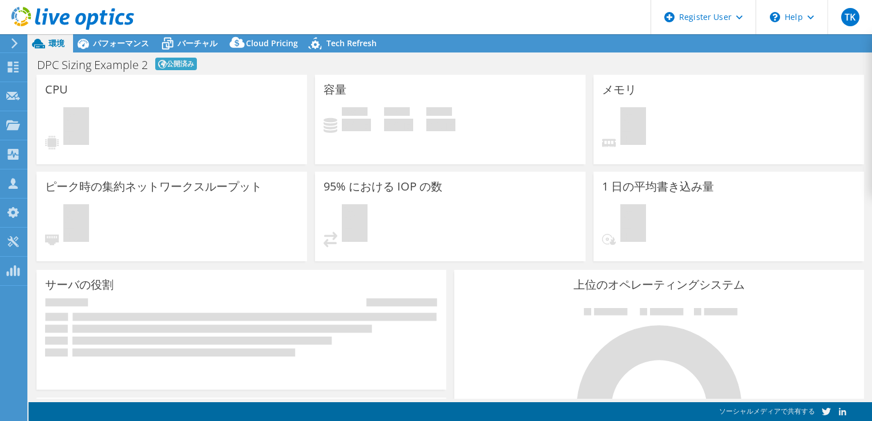
select select "[GEOGRAPHIC_DATA]"
select select "JPY"
select select "[GEOGRAPHIC_DATA]"
select select "JPY"
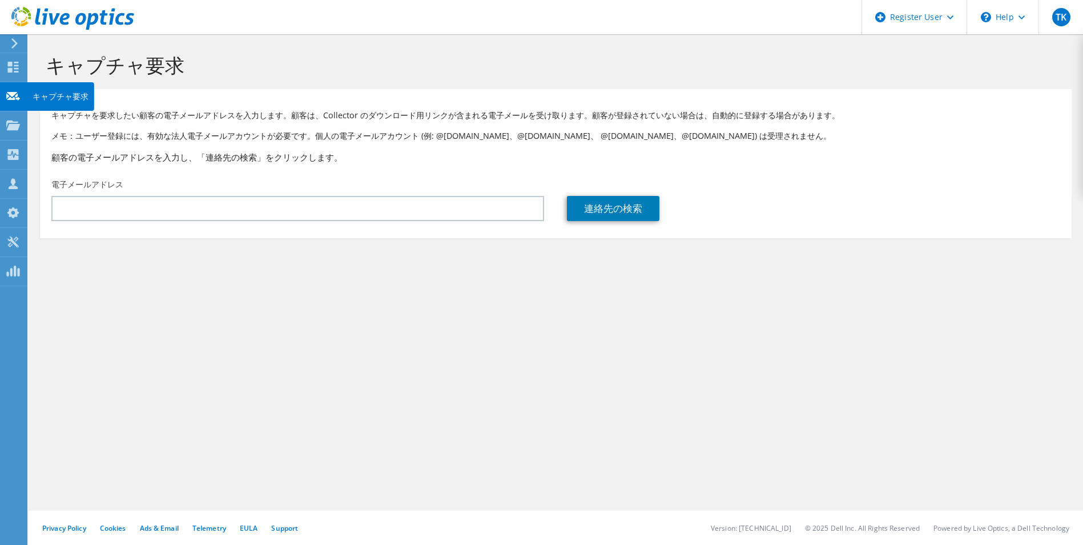
click at [13, 102] on div at bounding box center [13, 97] width 14 height 13
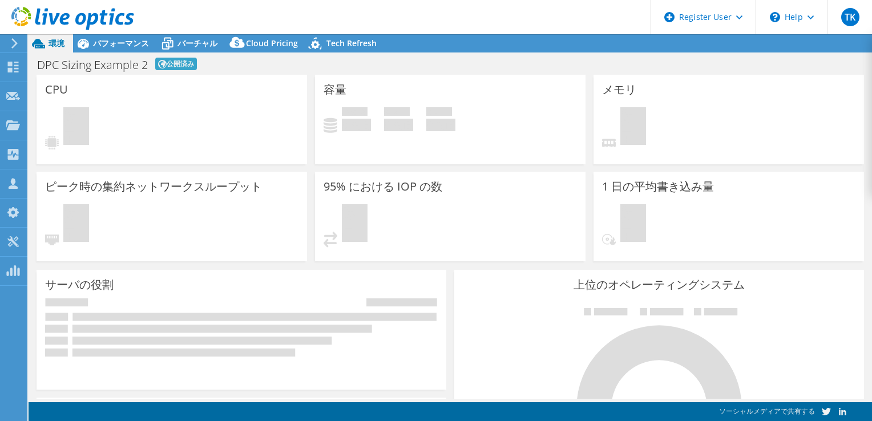
select select "[GEOGRAPHIC_DATA]"
select select "USD"
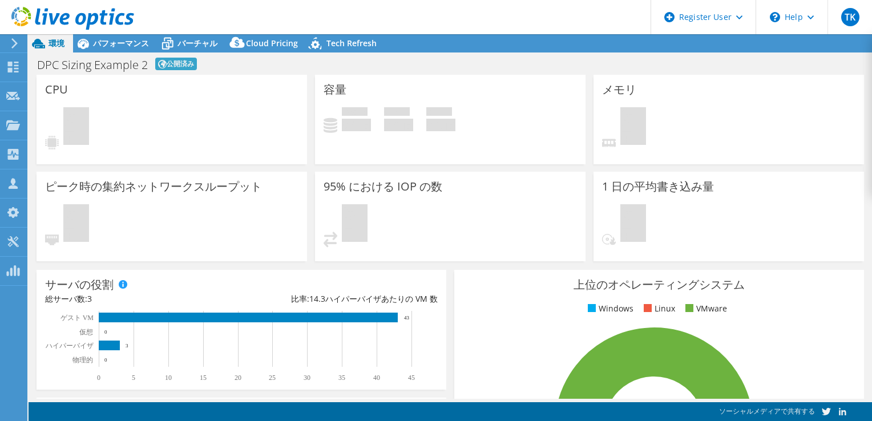
select select "[GEOGRAPHIC_DATA]"
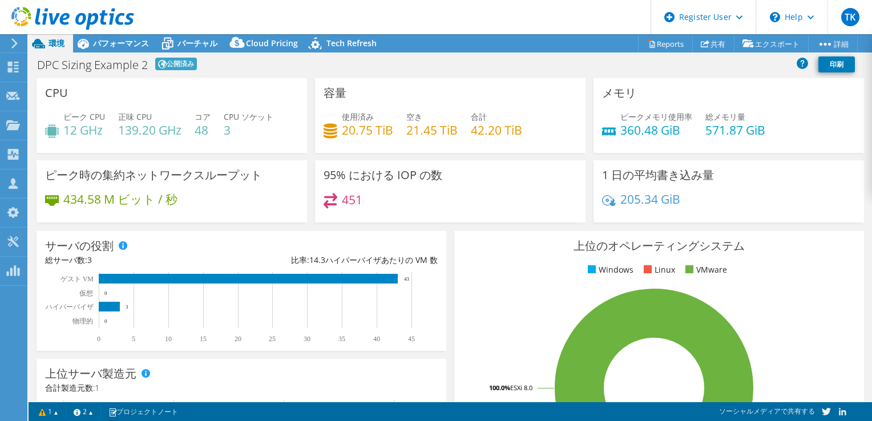
click at [153, 163] on div "ピーク時の集約ネットワークスループット 434.58 M ビット / 秒" at bounding box center [172, 191] width 271 height 62
click at [180, 41] on span "バーチャル" at bounding box center [198, 43] width 40 height 11
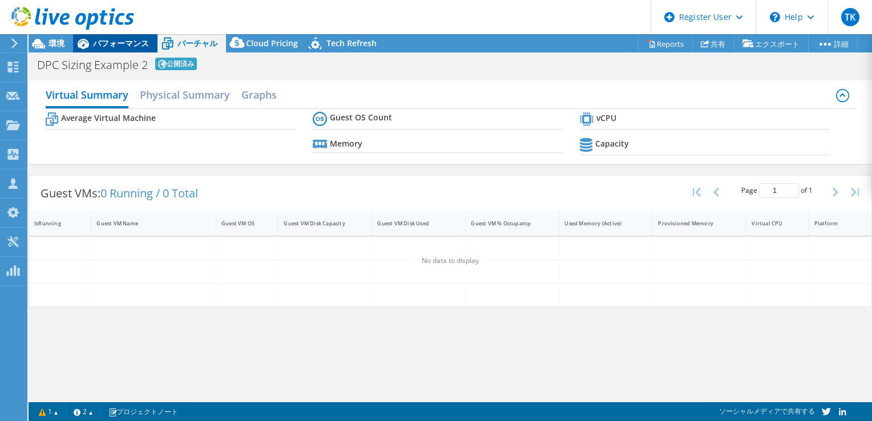
click at [107, 40] on span "パフォーマンス" at bounding box center [121, 43] width 56 height 11
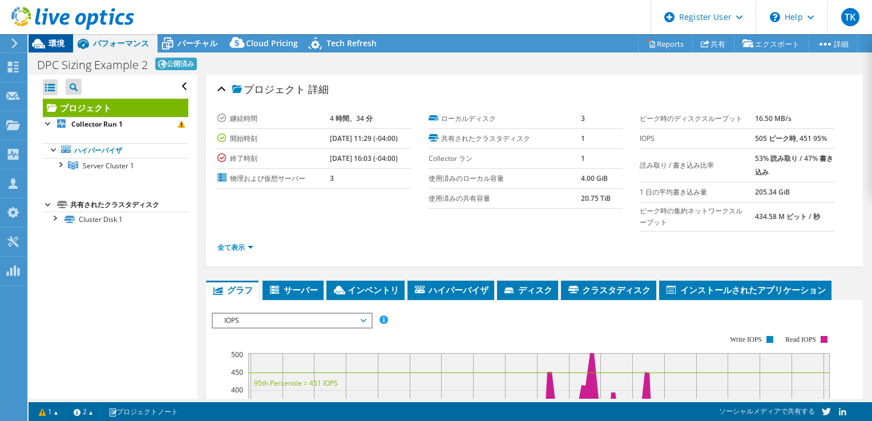
click at [63, 40] on span "環境" at bounding box center [57, 43] width 16 height 11
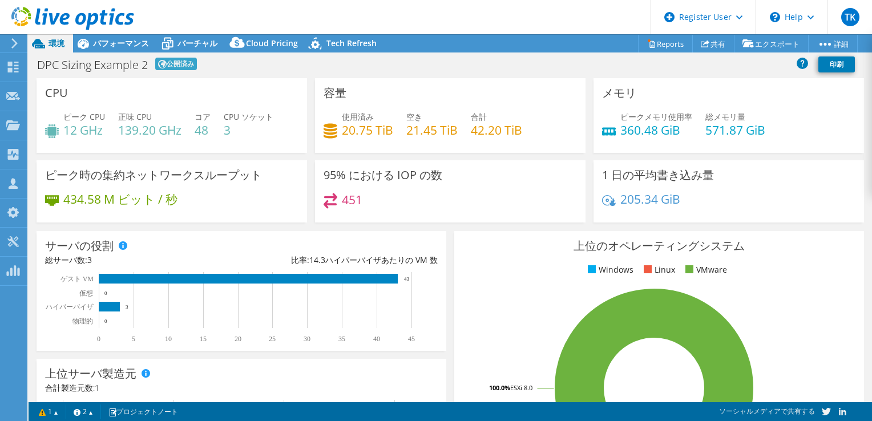
click at [135, 128] on h4 "139.20 GHz" at bounding box center [149, 130] width 63 height 13
drag, startPoint x: 135, startPoint y: 128, endPoint x: 160, endPoint y: 128, distance: 24.6
click at [160, 128] on h4 "139.20 GHz" at bounding box center [149, 130] width 63 height 13
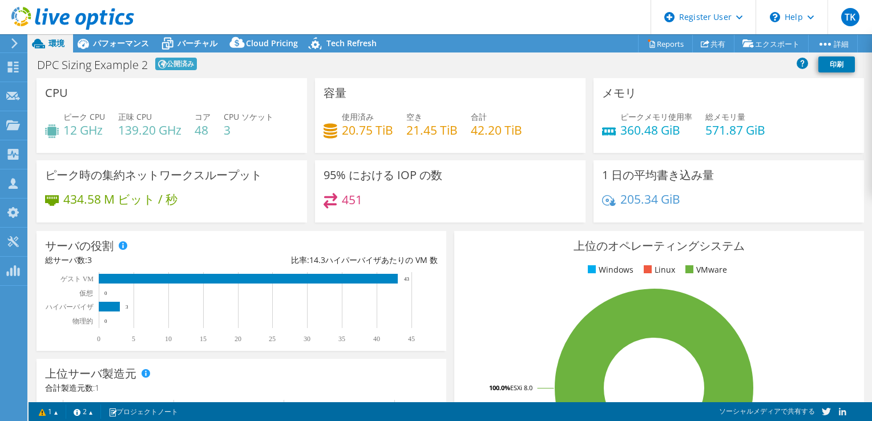
click at [165, 128] on h4 "139.20 GHz" at bounding box center [149, 130] width 63 height 13
drag, startPoint x: 165, startPoint y: 128, endPoint x: 131, endPoint y: 134, distance: 34.8
click at [131, 134] on h4 "139.20 GHz" at bounding box center [149, 130] width 63 height 13
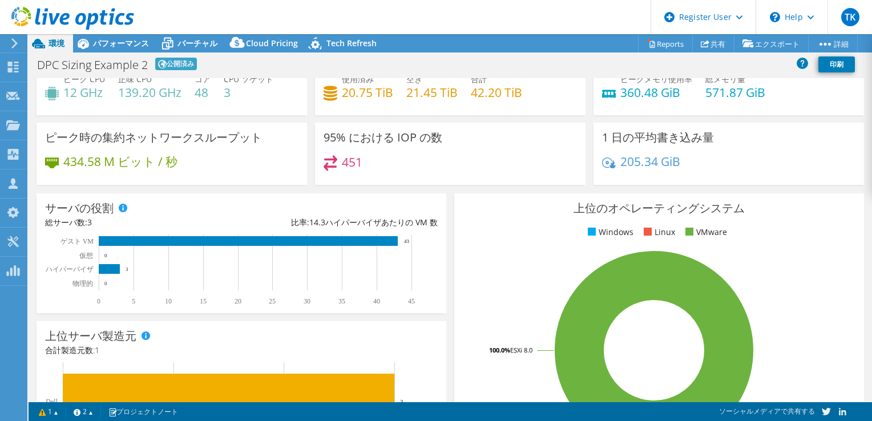
scroll to position [57, 0]
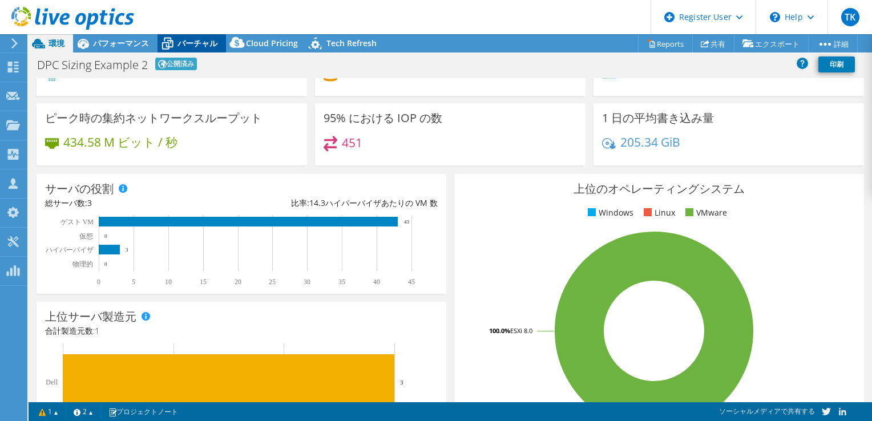
click at [182, 48] on span "バーチャル" at bounding box center [198, 43] width 40 height 11
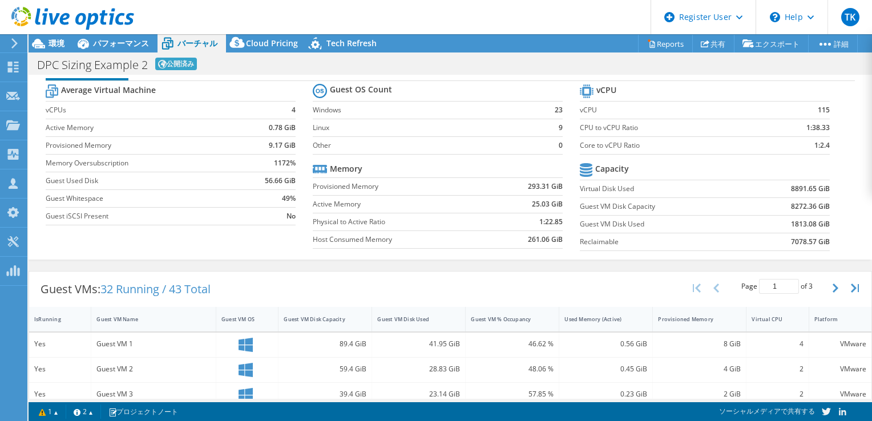
scroll to position [0, 0]
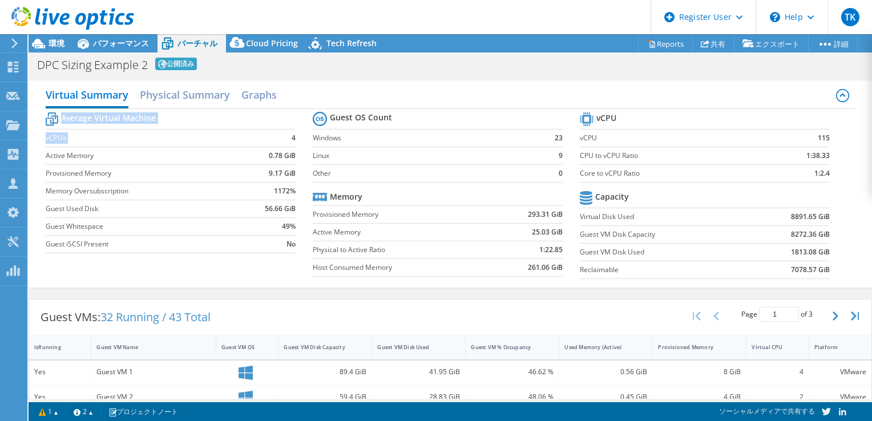
drag, startPoint x: 254, startPoint y: 134, endPoint x: 296, endPoint y: 131, distance: 41.8
click at [296, 131] on section "Average Virtual Machine vCPUs 4 Active Memory 0.78 GiB Provisioned Memory 9.17 …" at bounding box center [179, 185] width 267 height 150
drag, startPoint x: 296, startPoint y: 131, endPoint x: 287, endPoint y: 133, distance: 8.9
click at [288, 133] on td "4" at bounding box center [268, 138] width 55 height 18
click at [803, 173] on td "1:2.4" at bounding box center [798, 173] width 66 height 18
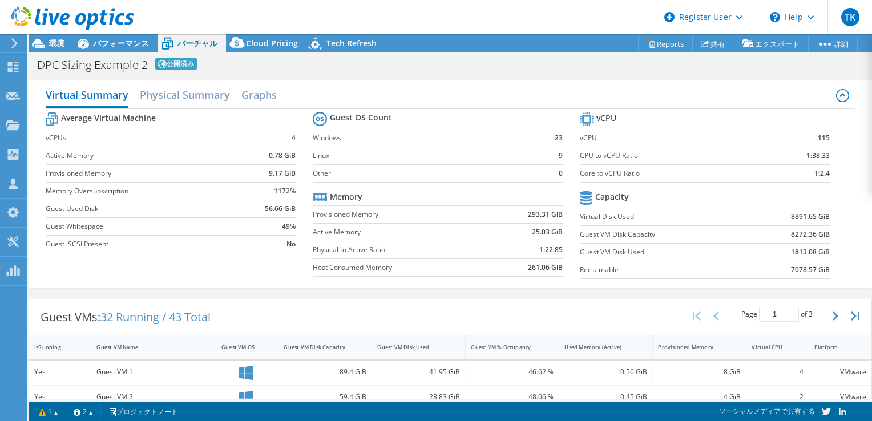
drag, startPoint x: 795, startPoint y: 172, endPoint x: 806, endPoint y: 174, distance: 11.5
click at [806, 174] on td "1:2.4" at bounding box center [798, 173] width 66 height 18
drag, startPoint x: 807, startPoint y: 174, endPoint x: 818, endPoint y: 172, distance: 11.0
click at [818, 172] on b "1:2.4" at bounding box center [822, 173] width 15 height 11
click at [658, 168] on label "Core to vCPU Ratio" at bounding box center [672, 173] width 184 height 11
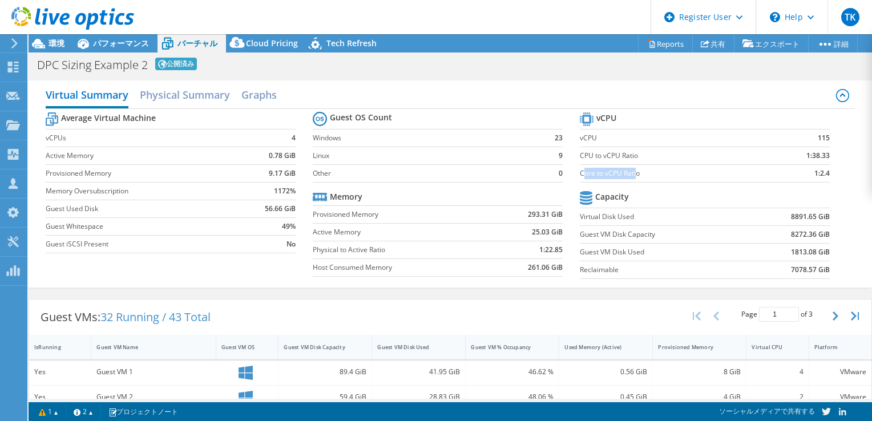
drag, startPoint x: 580, startPoint y: 172, endPoint x: 630, endPoint y: 170, distance: 50.9
click at [630, 170] on label "Core to vCPU Ratio" at bounding box center [672, 173] width 184 height 11
click at [632, 170] on label "Core to vCPU Ratio" at bounding box center [672, 173] width 184 height 11
drag, startPoint x: 783, startPoint y: 174, endPoint x: 826, endPoint y: 172, distance: 42.3
click at [826, 172] on section "vCPU vCPU 115 CPU to vCPU Ratio 1:38.33 Core to vCPU Ratio 1:2.4 Capacity Virtu…" at bounding box center [713, 197] width 267 height 175
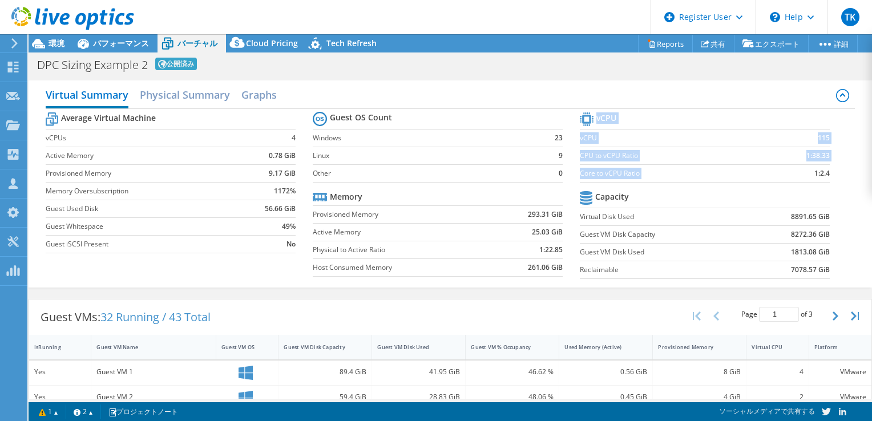
click at [826, 172] on section "vCPU vCPU 115 CPU to vCPU Ratio 1:38.33 Core to vCPU Ratio 1:2.4 Capacity Virtu…" at bounding box center [713, 197] width 267 height 175
drag, startPoint x: 826, startPoint y: 172, endPoint x: 815, endPoint y: 172, distance: 10.8
click at [815, 172] on section "vCPU vCPU 115 CPU to vCPU Ratio 1:38.33 Core to vCPU Ratio 1:2.4 Capacity Virtu…" at bounding box center [713, 197] width 267 height 175
click at [815, 172] on b "1:2.4" at bounding box center [822, 173] width 15 height 11
click at [822, 170] on section "vCPU vCPU 115 CPU to vCPU Ratio 1:38.33 Core to vCPU Ratio 1:2.4 Capacity Virtu…" at bounding box center [713, 197] width 267 height 175
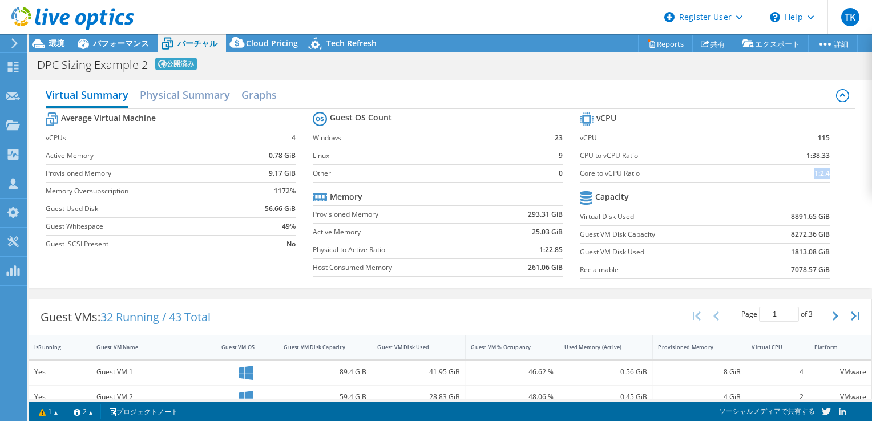
drag, startPoint x: 822, startPoint y: 170, endPoint x: 806, endPoint y: 172, distance: 16.2
click at [806, 172] on section "vCPU vCPU 115 CPU to vCPU Ratio 1:38.33 Core to vCPU Ratio 1:2.4 Capacity Virtu…" at bounding box center [713, 197] width 267 height 175
click at [815, 172] on b "1:2.4" at bounding box center [822, 173] width 15 height 11
click at [715, 127] on tr "vCPU" at bounding box center [705, 120] width 250 height 20
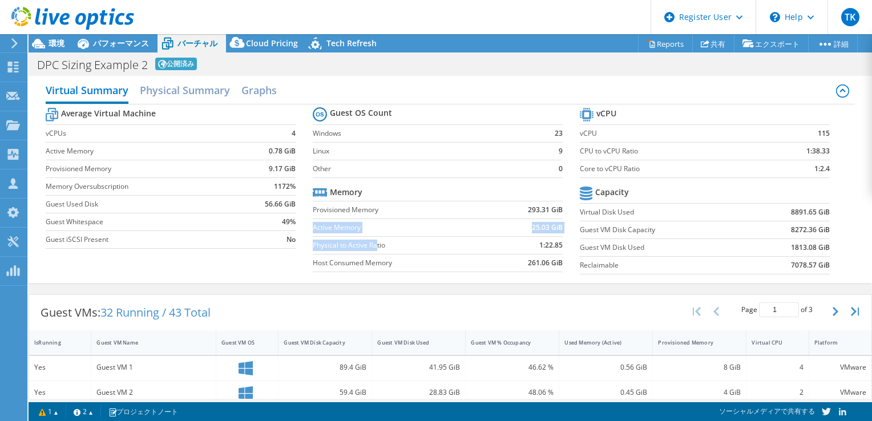
drag, startPoint x: 311, startPoint y: 225, endPoint x: 372, endPoint y: 246, distance: 65.0
click at [372, 246] on tbody "Memory Provisioned Memory 293.31 GiB Active Memory 25.03 GiB Physical to Active…" at bounding box center [438, 228] width 250 height 89
click at [372, 246] on label "Physical to Active Ratio" at bounding box center [402, 245] width 178 height 11
drag, startPoint x: 160, startPoint y: 172, endPoint x: 51, endPoint y: 171, distance: 109.6
click at [51, 171] on label "Provisioned Memory" at bounding box center [144, 168] width 196 height 11
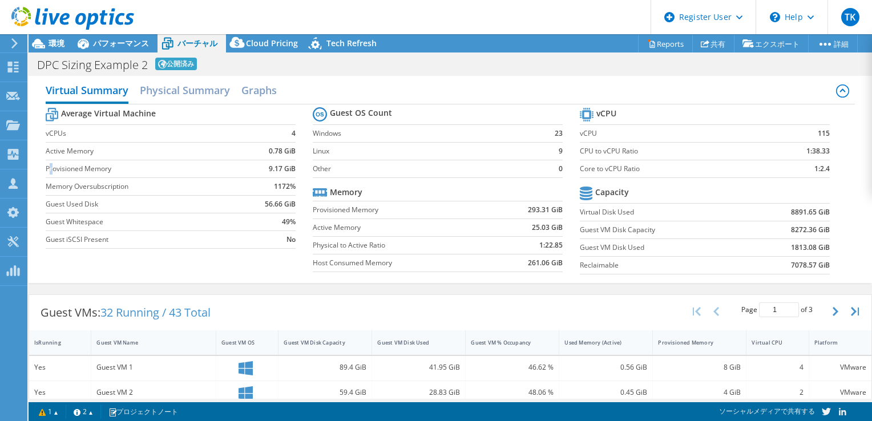
click at [51, 171] on label "Provisioned Memory" at bounding box center [144, 168] width 196 height 11
drag, startPoint x: 51, startPoint y: 171, endPoint x: 104, endPoint y: 167, distance: 53.2
click at [104, 167] on div "Virtual Summary Physical Summary Graphs Average Virtual Machine vCPUs 4 Active …" at bounding box center [451, 179] width 844 height 207
click at [104, 167] on label "Provisioned Memory" at bounding box center [144, 168] width 196 height 11
drag, startPoint x: 120, startPoint y: 164, endPoint x: 62, endPoint y: 168, distance: 58.4
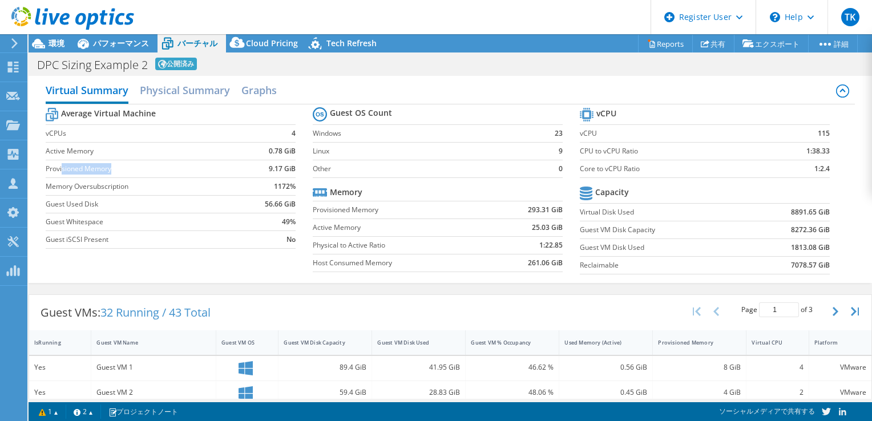
click at [62, 168] on label "Provisioned Memory" at bounding box center [144, 168] width 196 height 11
click at [61, 168] on label "Provisioned Memory" at bounding box center [144, 168] width 196 height 11
drag, startPoint x: 61, startPoint y: 168, endPoint x: 39, endPoint y: 168, distance: 21.7
click at [39, 168] on div "Virtual Summary Physical Summary Graphs Average Virtual Machine vCPUs 4 Active …" at bounding box center [451, 179] width 844 height 207
drag, startPoint x: 44, startPoint y: 168, endPoint x: 69, endPoint y: 168, distance: 24.6
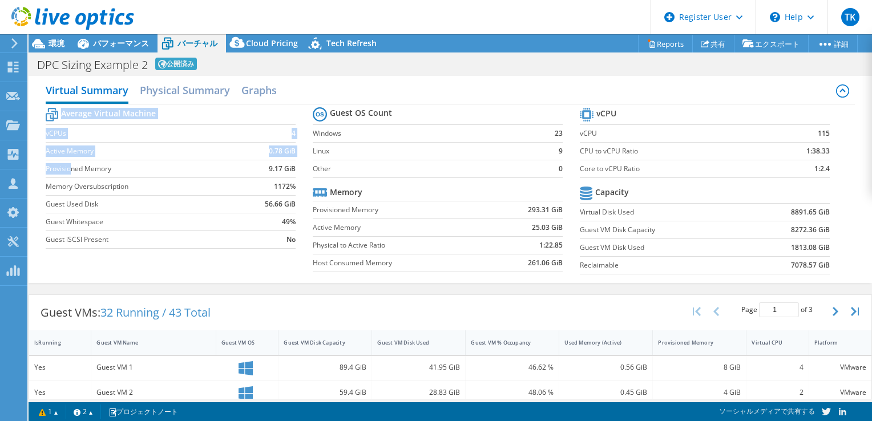
click at [69, 168] on div "Virtual Summary Physical Summary Graphs Average Virtual Machine vCPUs 4 Active …" at bounding box center [451, 179] width 844 height 207
click at [69, 168] on label "Provisioned Memory" at bounding box center [144, 168] width 196 height 11
click at [71, 168] on label "Provisioned Memory" at bounding box center [144, 168] width 196 height 11
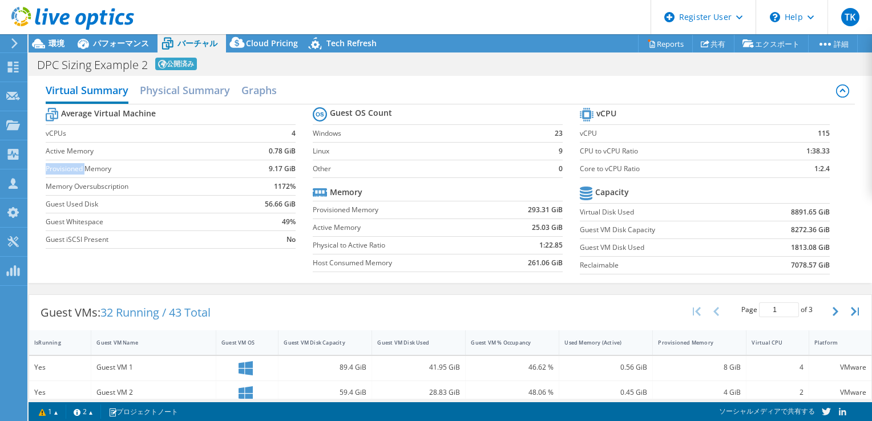
click at [71, 168] on label "Provisioned Memory" at bounding box center [144, 168] width 196 height 11
click at [77, 169] on label "Provisioned Memory" at bounding box center [144, 168] width 196 height 11
drag, startPoint x: 57, startPoint y: 168, endPoint x: 110, endPoint y: 169, distance: 52.5
click at [110, 169] on label "Provisioned Memory" at bounding box center [144, 168] width 196 height 11
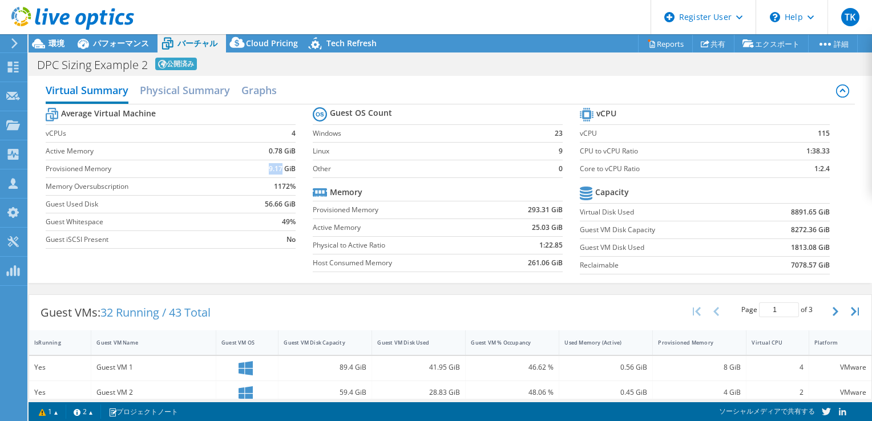
drag, startPoint x: 278, startPoint y: 169, endPoint x: 263, endPoint y: 169, distance: 14.8
click at [263, 169] on td "9.17 GiB" at bounding box center [268, 169] width 55 height 18
drag, startPoint x: 260, startPoint y: 169, endPoint x: 288, endPoint y: 168, distance: 27.4
click at [288, 168] on td "9.17 GiB" at bounding box center [268, 169] width 55 height 18
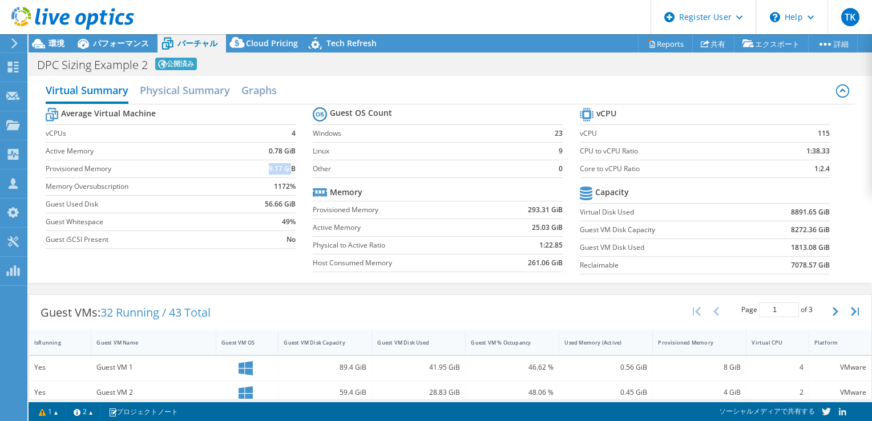
click at [288, 168] on b "9.17 GiB" at bounding box center [282, 168] width 27 height 11
drag, startPoint x: 290, startPoint y: 168, endPoint x: 255, endPoint y: 169, distance: 34.9
click at [255, 169] on td "9.17 GiB" at bounding box center [268, 169] width 55 height 18
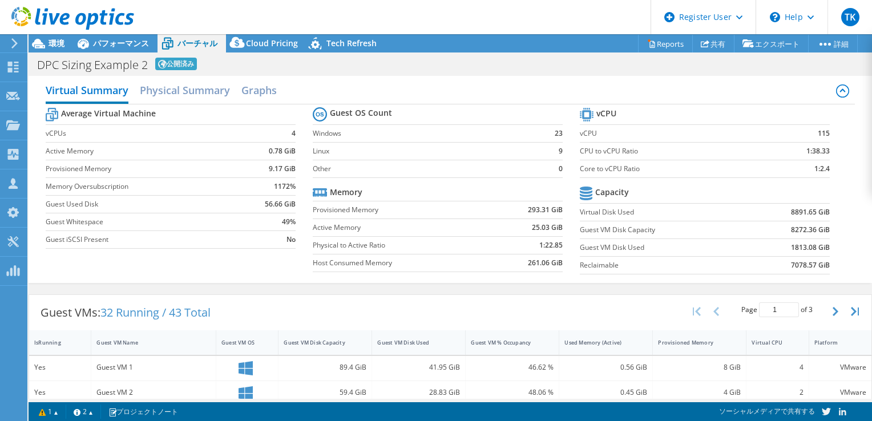
scroll to position [0, 0]
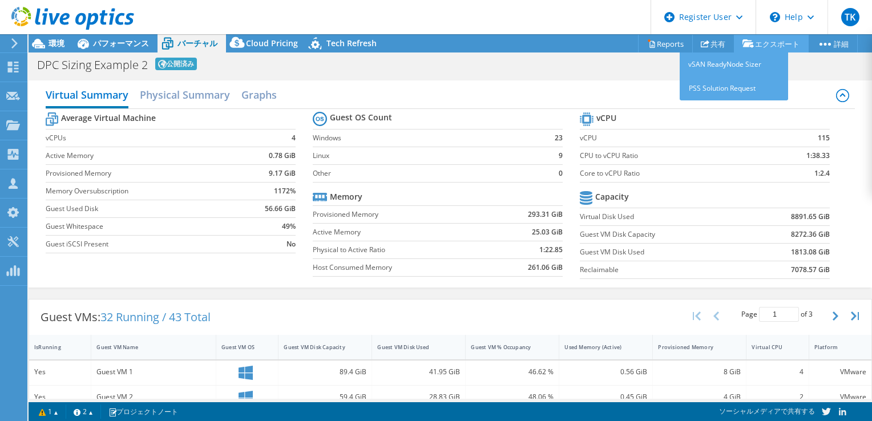
click at [767, 43] on link "エクスポート" at bounding box center [771, 44] width 75 height 18
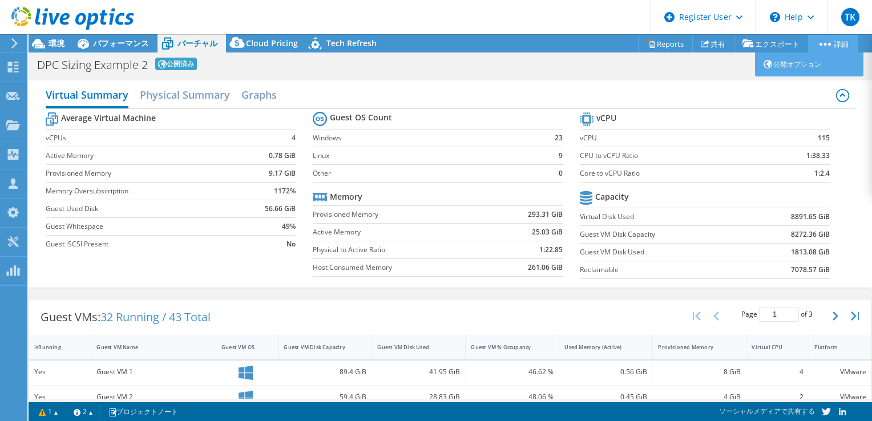
click at [834, 50] on link "詳細" at bounding box center [834, 44] width 50 height 18
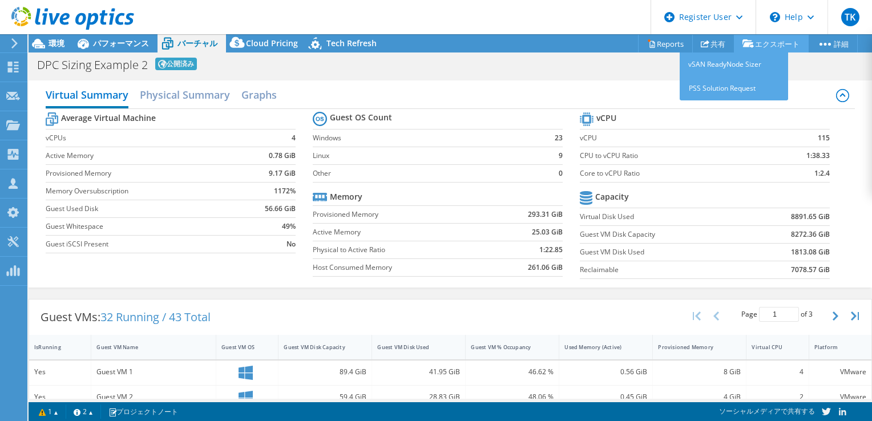
click at [773, 42] on link "エクスポート" at bounding box center [771, 44] width 75 height 18
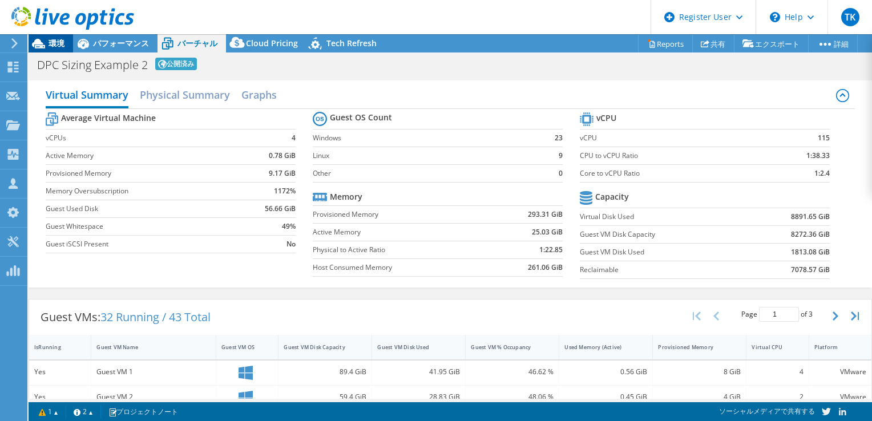
click at [53, 42] on span "環境" at bounding box center [57, 43] width 16 height 11
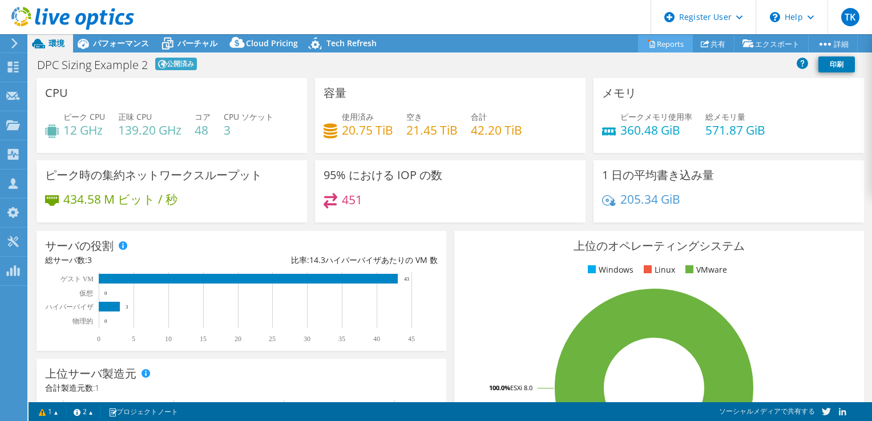
click at [656, 48] on link "Reports" at bounding box center [665, 44] width 55 height 18
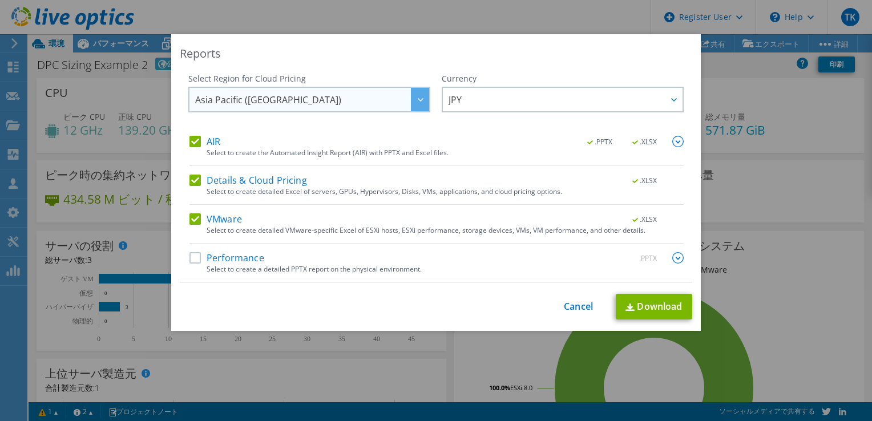
click at [344, 101] on span "Asia Pacific ([GEOGRAPHIC_DATA])" at bounding box center [312, 99] width 234 height 23
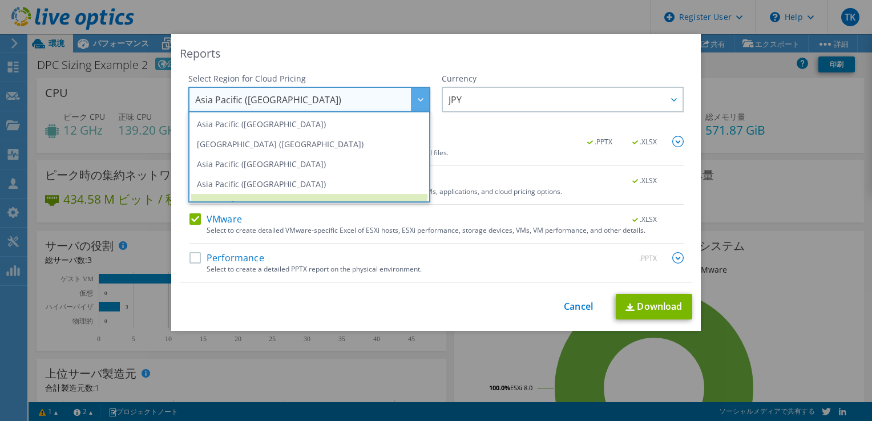
click at [344, 101] on span "Asia Pacific ([GEOGRAPHIC_DATA])" at bounding box center [312, 99] width 234 height 23
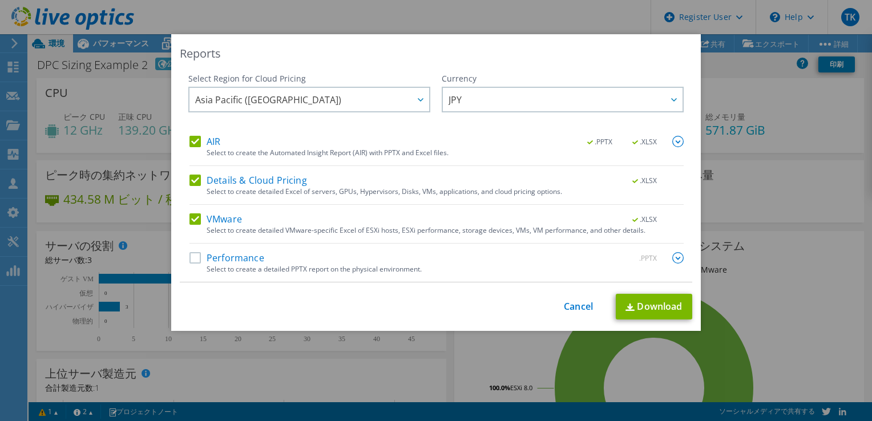
click at [190, 258] on label "Performance" at bounding box center [227, 257] width 75 height 11
click at [0, 0] on input "Performance" at bounding box center [0, 0] width 0 height 0
click at [618, 312] on link "Download" at bounding box center [654, 307] width 77 height 26
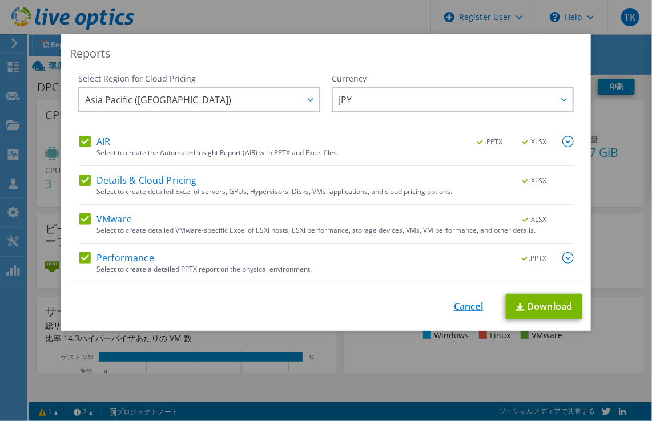
click at [455, 305] on link "Cancel" at bounding box center [468, 306] width 29 height 11
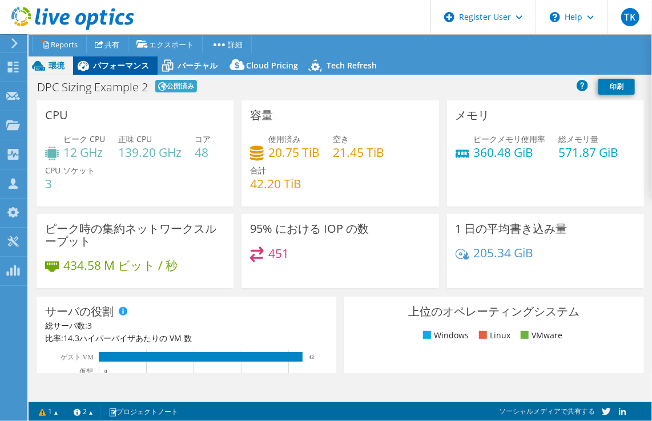
click at [115, 67] on span "パフォーマンス" at bounding box center [121, 65] width 56 height 11
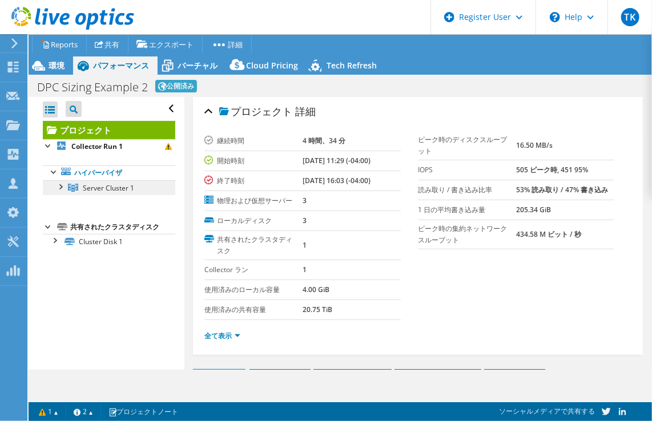
click at [101, 191] on span "Server Cluster 1" at bounding box center [108, 188] width 51 height 10
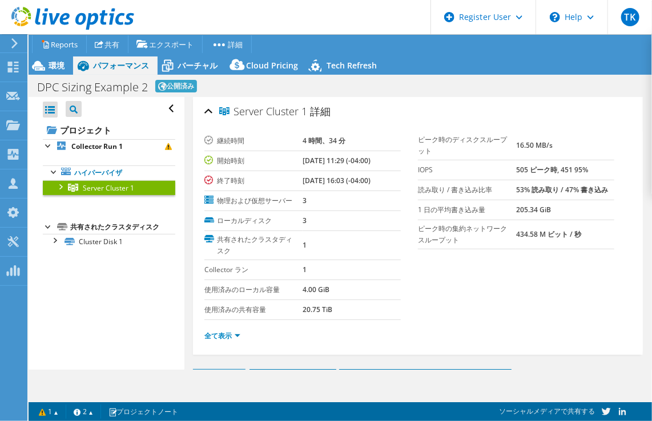
click at [57, 190] on div at bounding box center [59, 185] width 11 height 11
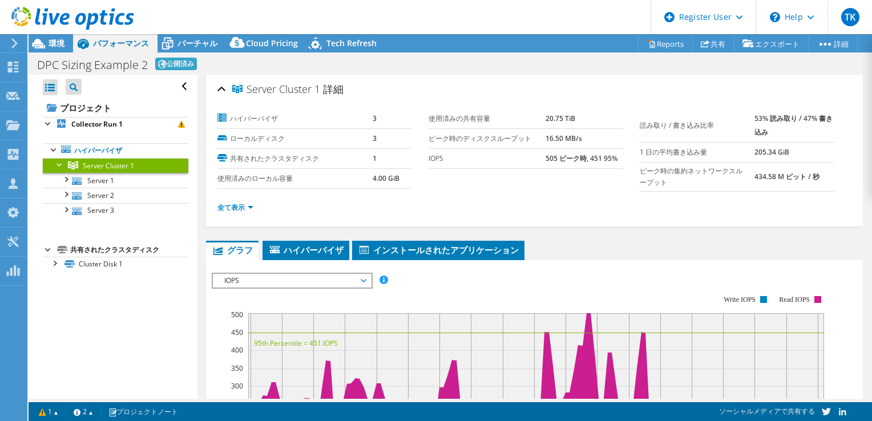
click at [352, 274] on span "IOPS" at bounding box center [292, 281] width 147 height 14
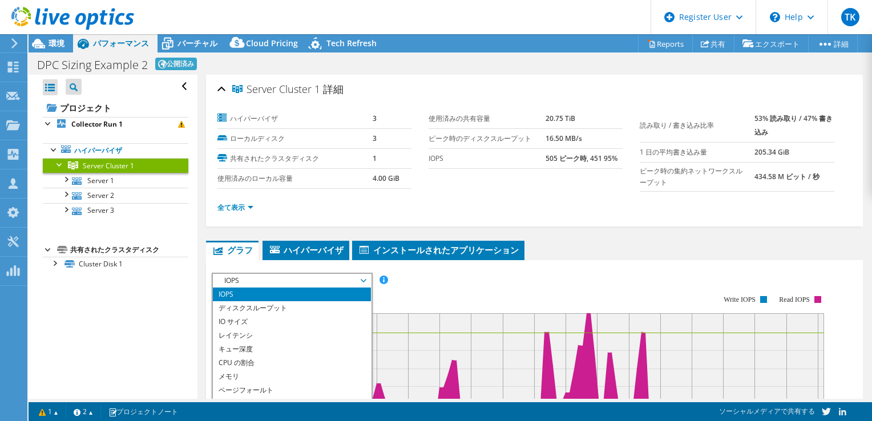
click at [457, 280] on rect at bounding box center [520, 394] width 616 height 228
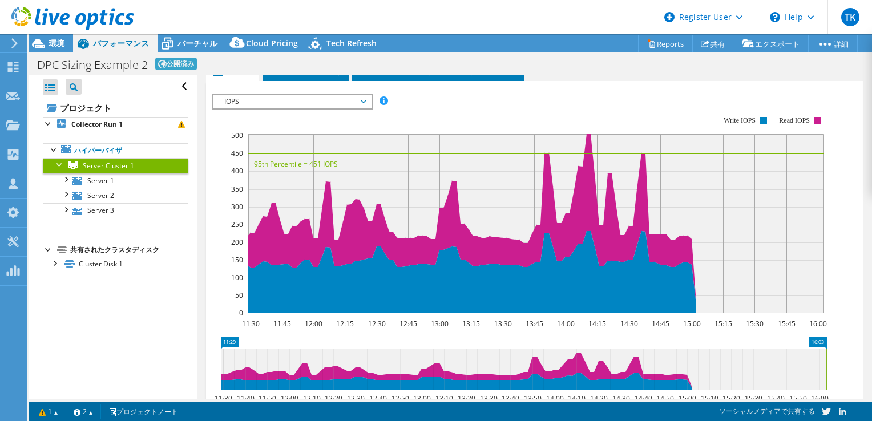
scroll to position [145, 0]
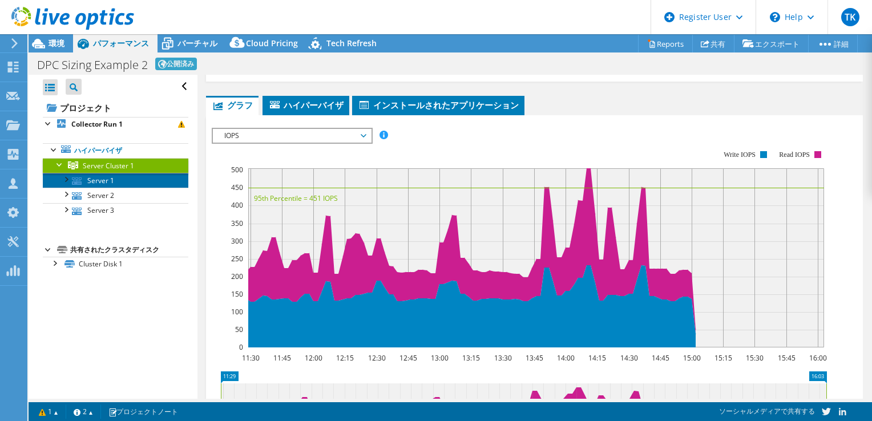
click at [101, 178] on link "Server 1" at bounding box center [116, 180] width 146 height 15
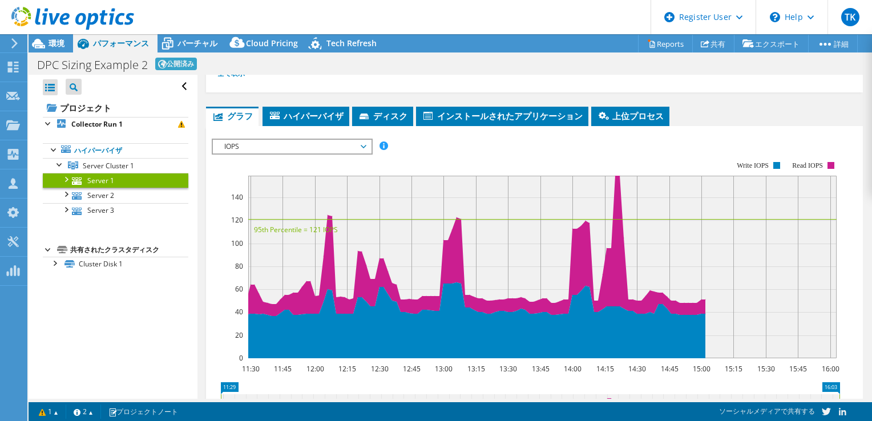
click at [300, 142] on span "IOPS" at bounding box center [292, 147] width 147 height 14
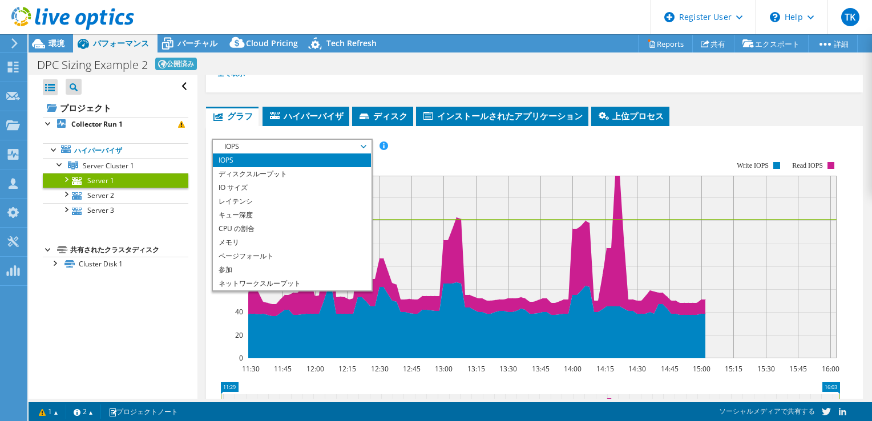
click at [300, 142] on span "IOPS" at bounding box center [292, 147] width 147 height 14
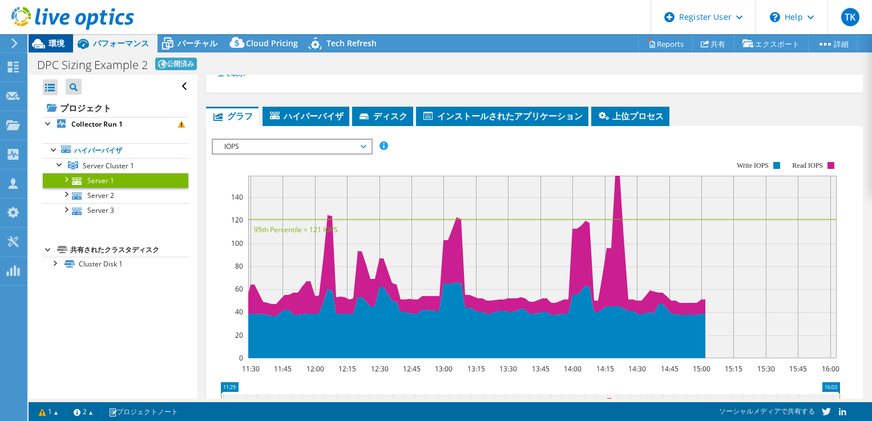
click at [57, 41] on span "環境" at bounding box center [57, 43] width 16 height 11
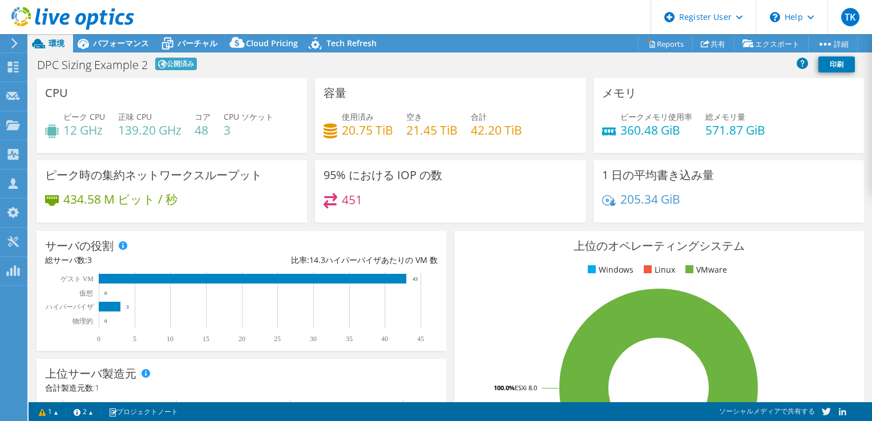
click at [311, 118] on div "容量 使用済み 20.75 TiB 空き 21.45 TiB 合計 42.20 TiB" at bounding box center [450, 115] width 279 height 75
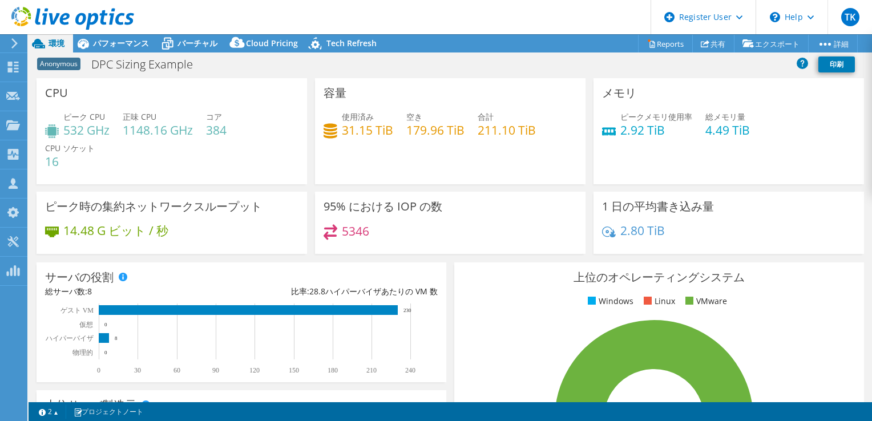
select select "[GEOGRAPHIC_DATA]"
select select "USD"
